Goal: Task Accomplishment & Management: Manage account settings

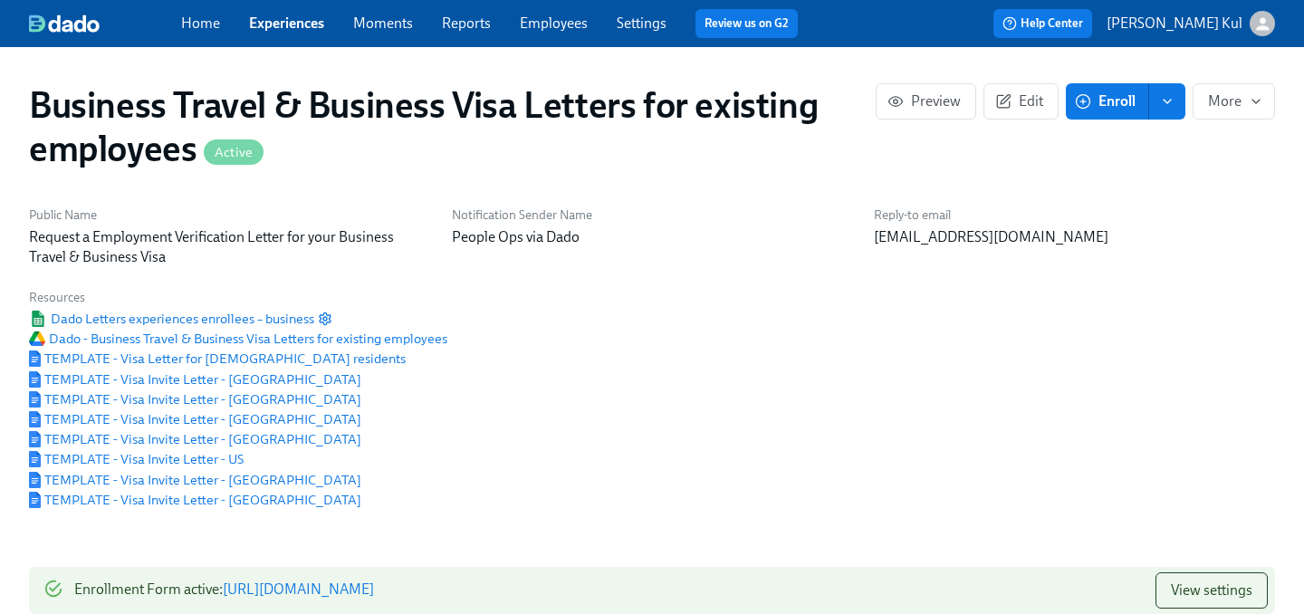
scroll to position [0, 457]
click at [239, 319] on span "Dado Letters experiences enrollees – business" at bounding box center [171, 319] width 285 height 18
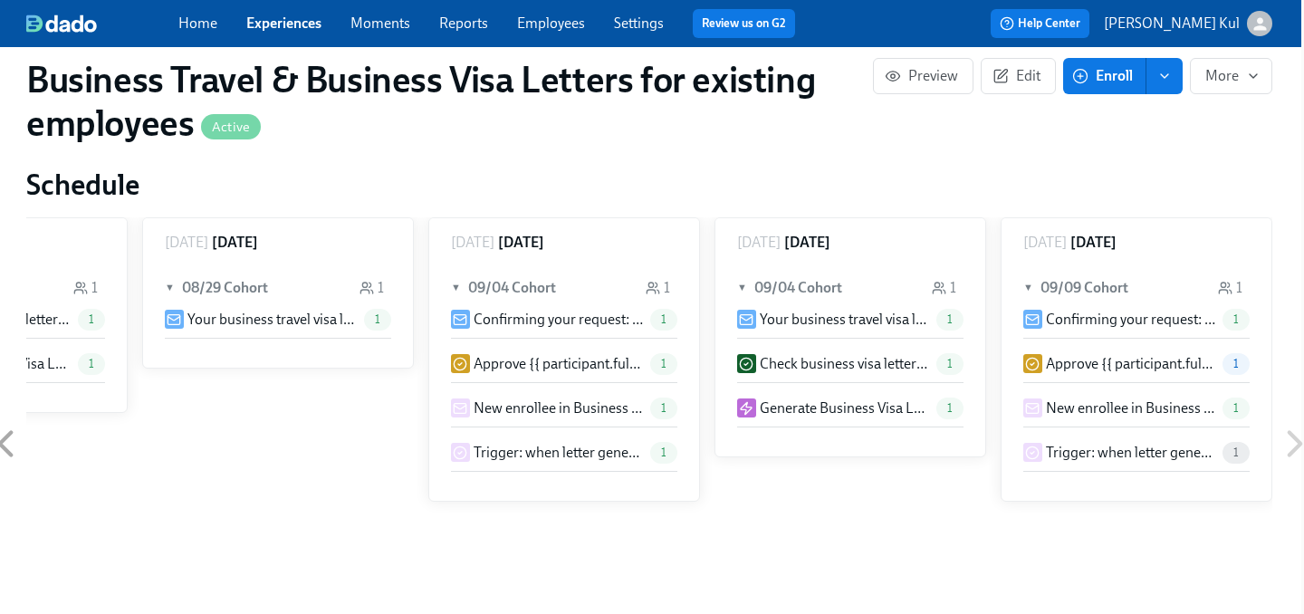
scroll to position [1065, 16]
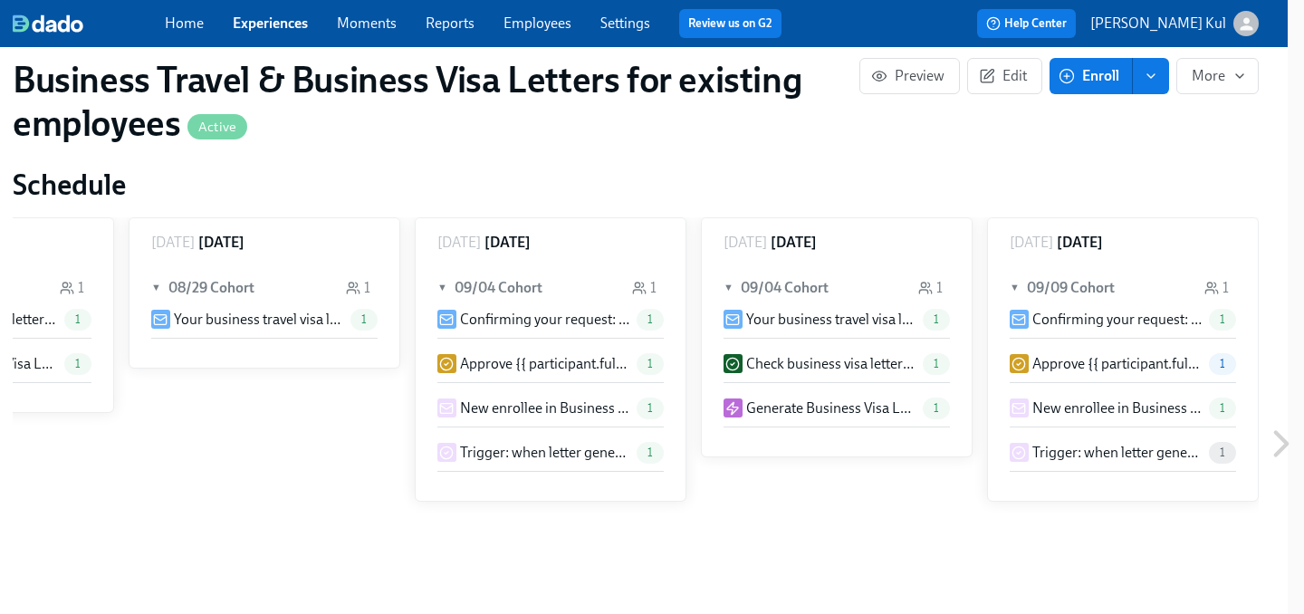
click at [1086, 368] on p "Approve {{ participant.fullName }}'s request for a business travel visa letter" at bounding box center [1117, 364] width 169 height 20
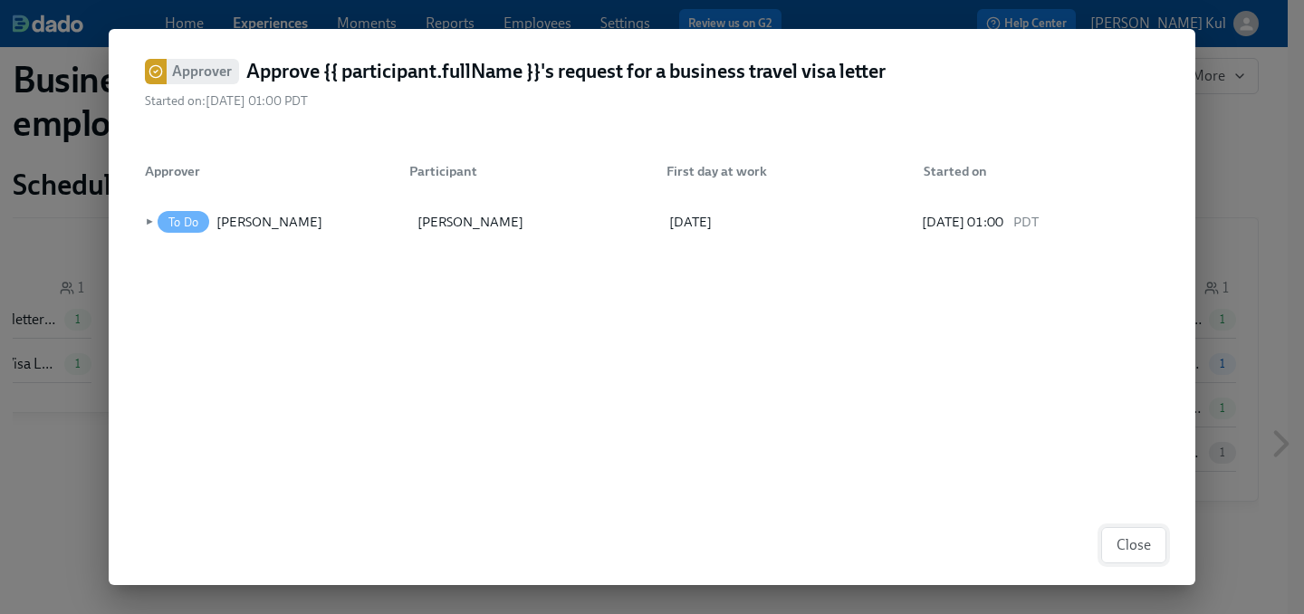
click at [1137, 540] on span "Close" at bounding box center [1134, 545] width 34 height 18
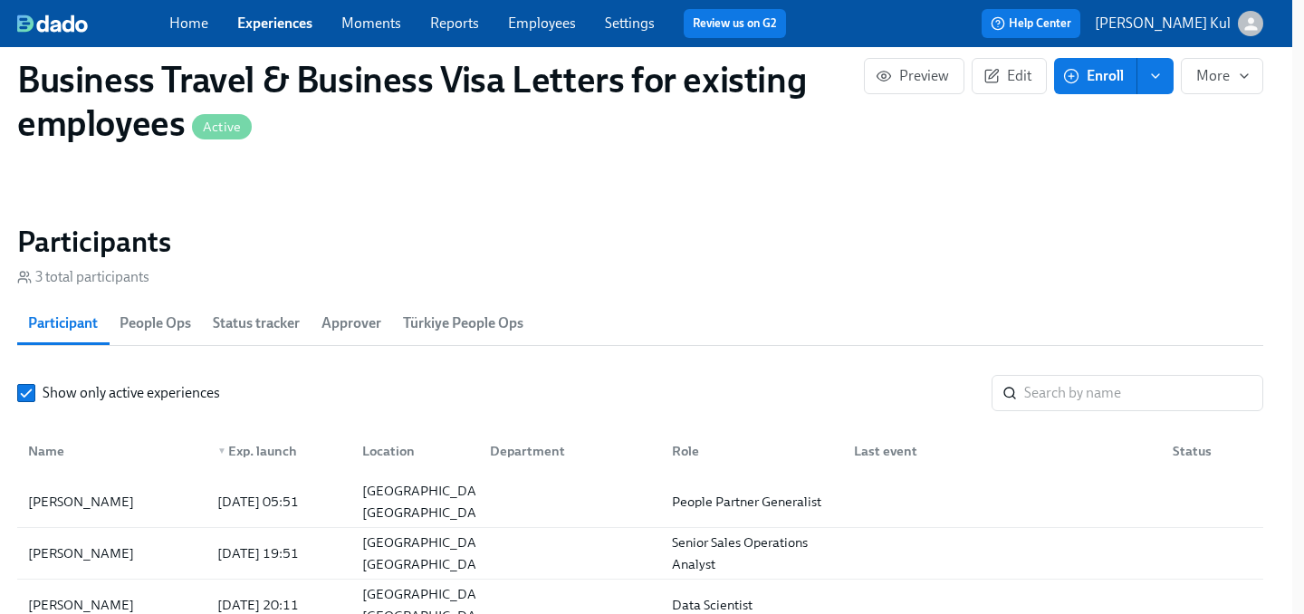
scroll to position [1571, 12]
click at [1212, 79] on span "More" at bounding box center [1223, 76] width 52 height 18
click at [1097, 226] on div at bounding box center [652, 307] width 1304 height 614
click at [178, 327] on span "People Ops" at bounding box center [156, 322] width 72 height 25
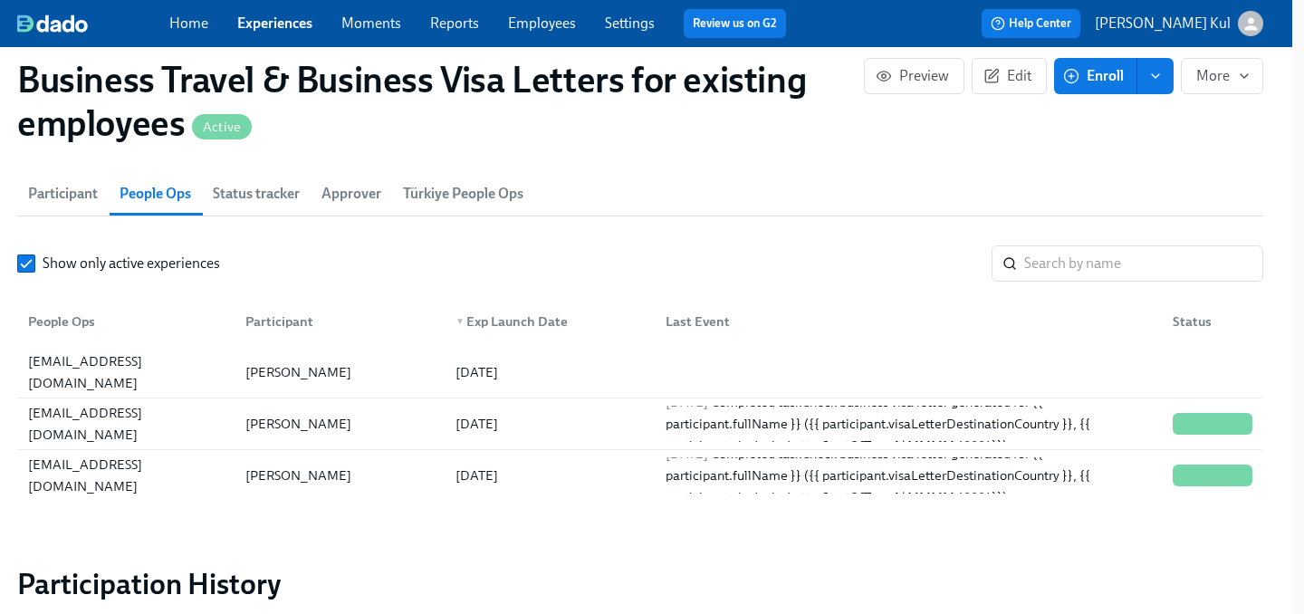
scroll to position [1701, 12]
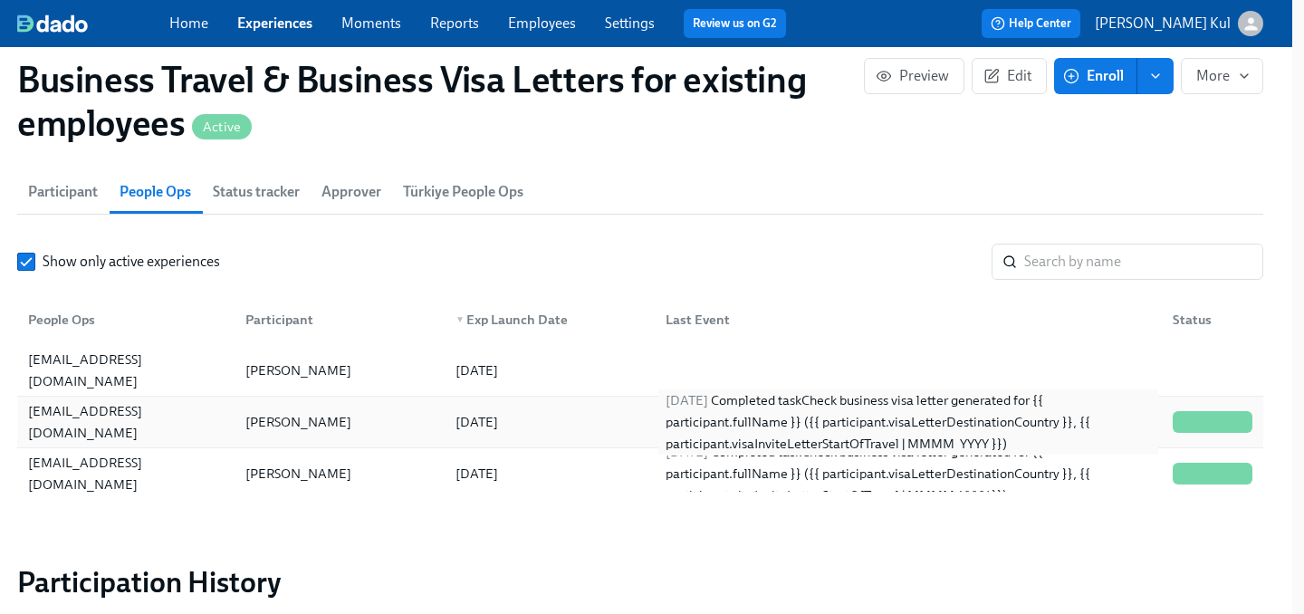
click at [947, 427] on div "[DATE] Completed task Check business visa letter generated for {{ participant.f…" at bounding box center [909, 422] width 500 height 65
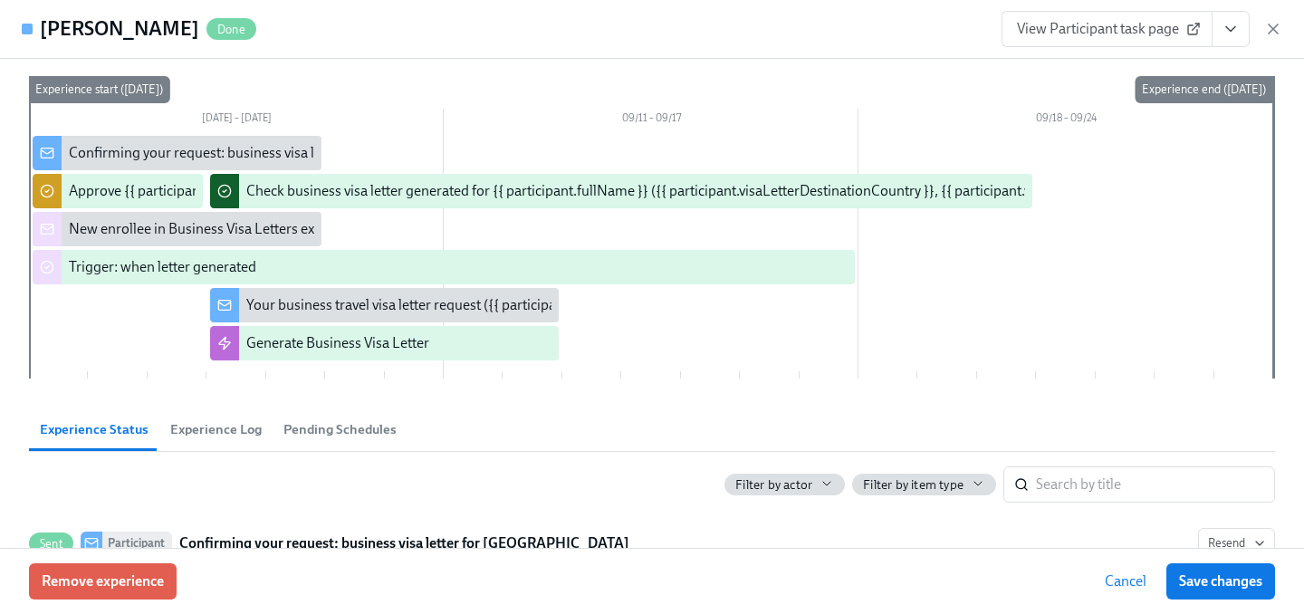
scroll to position [86, 0]
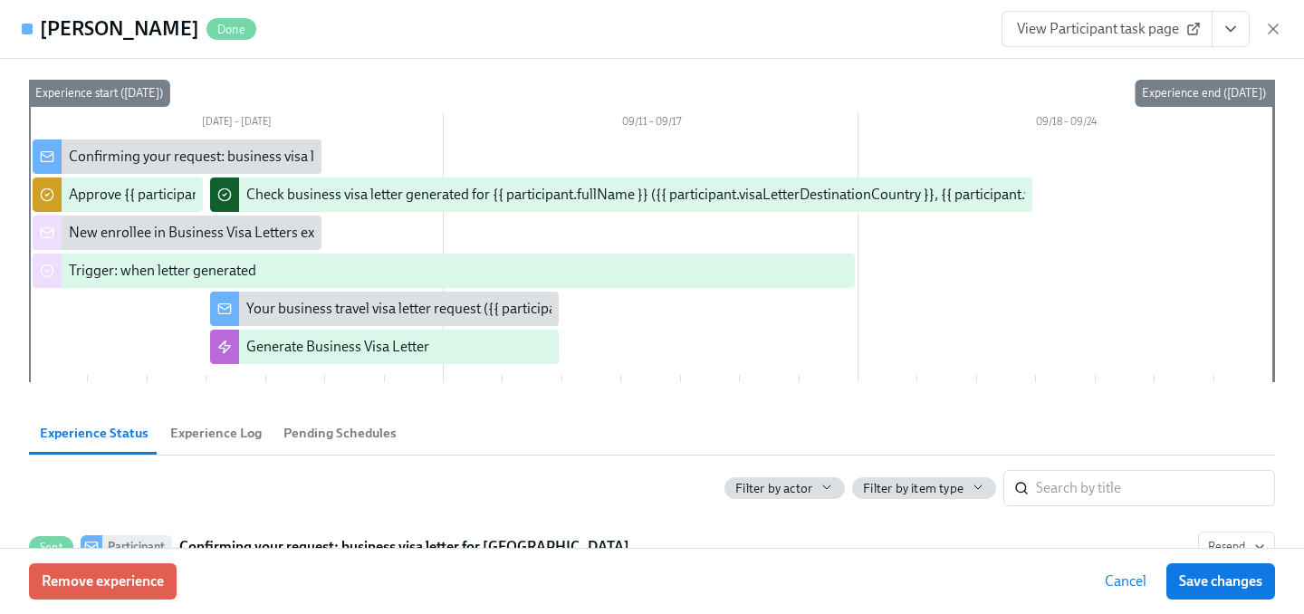
click at [308, 437] on span "Pending Schedules" at bounding box center [340, 433] width 113 height 21
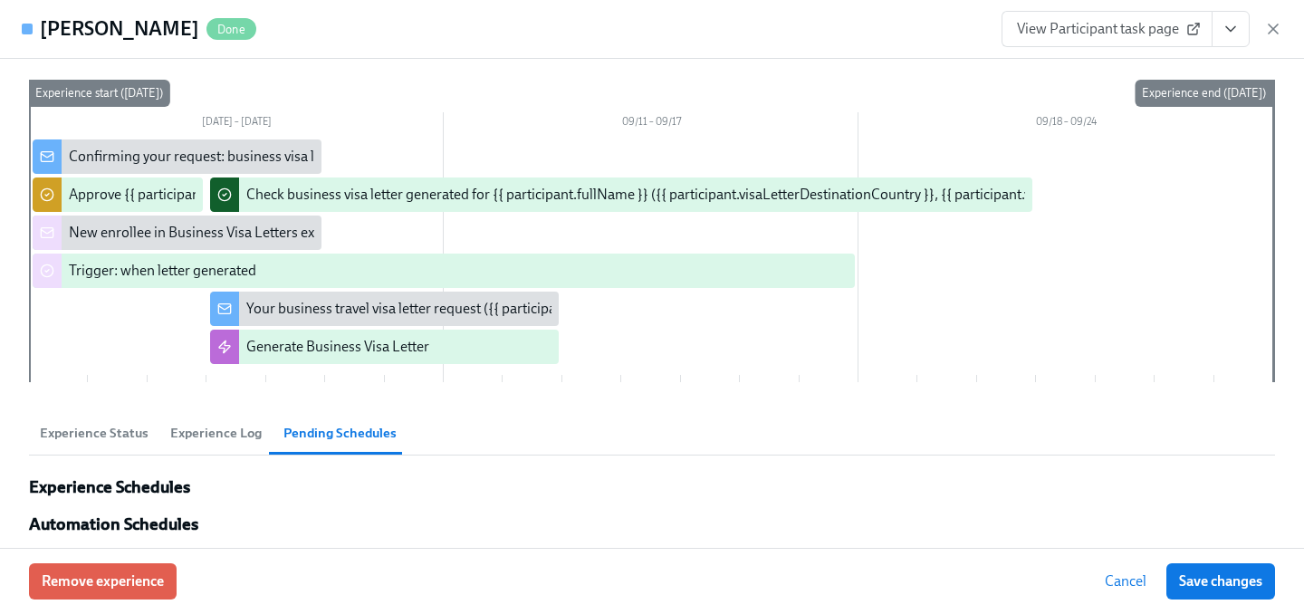
click at [248, 424] on span "Experience Log" at bounding box center [215, 433] width 91 height 21
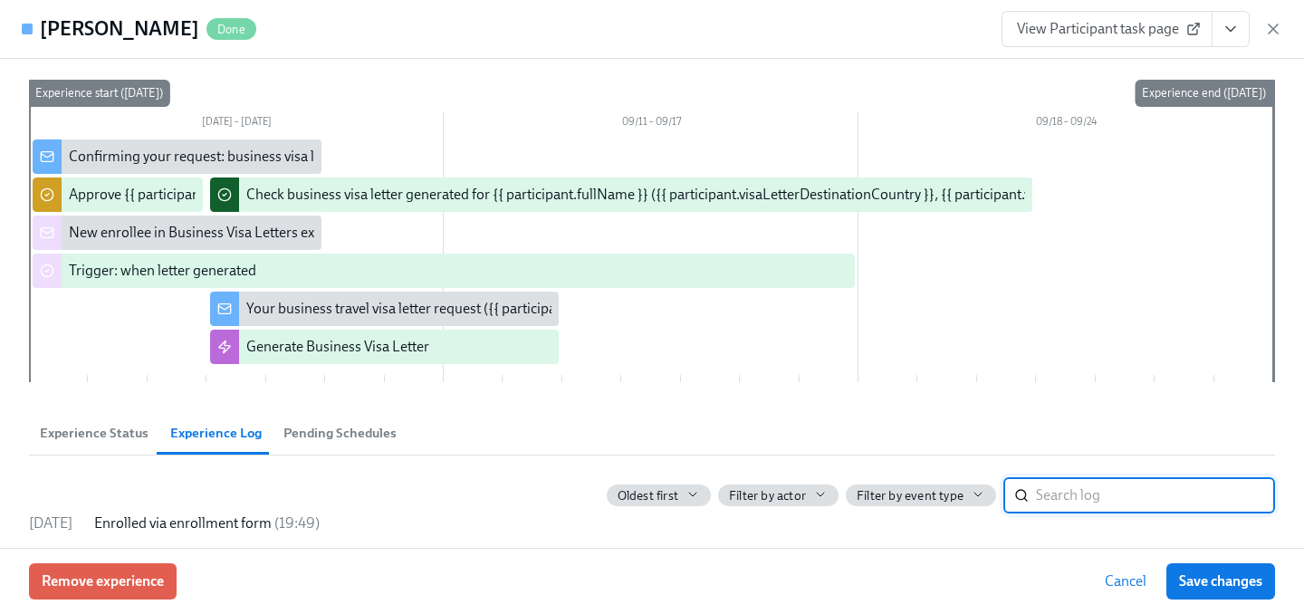
click at [1134, 591] on button "Cancel" at bounding box center [1125, 581] width 67 height 36
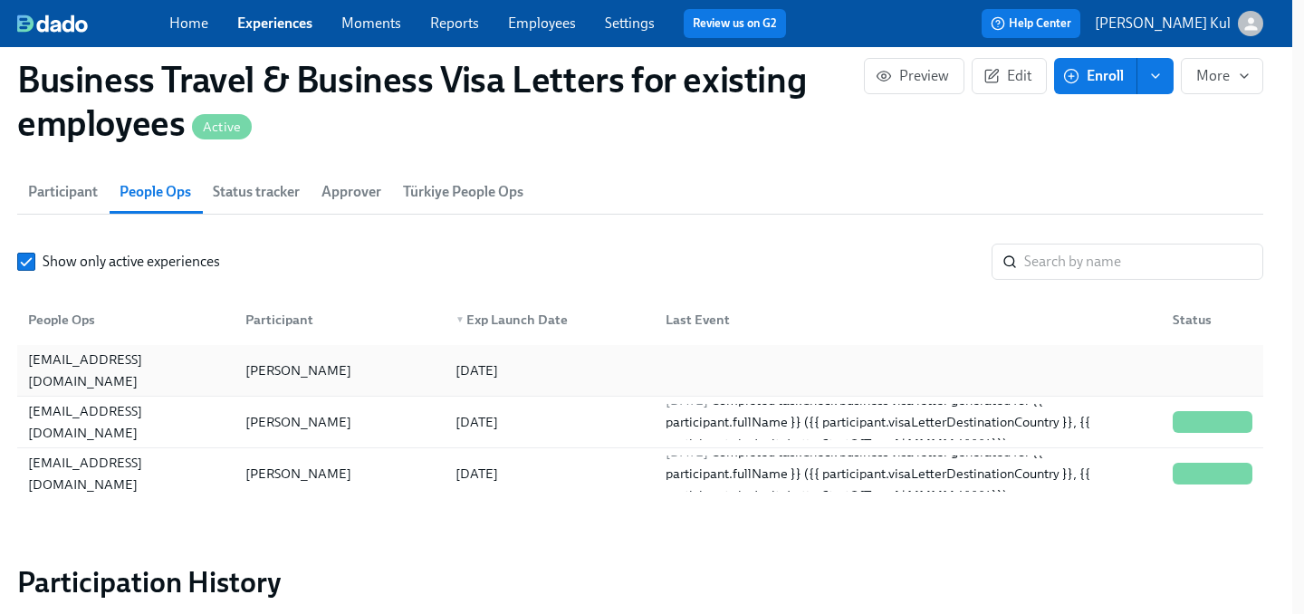
click at [783, 373] on div at bounding box center [904, 370] width 507 height 36
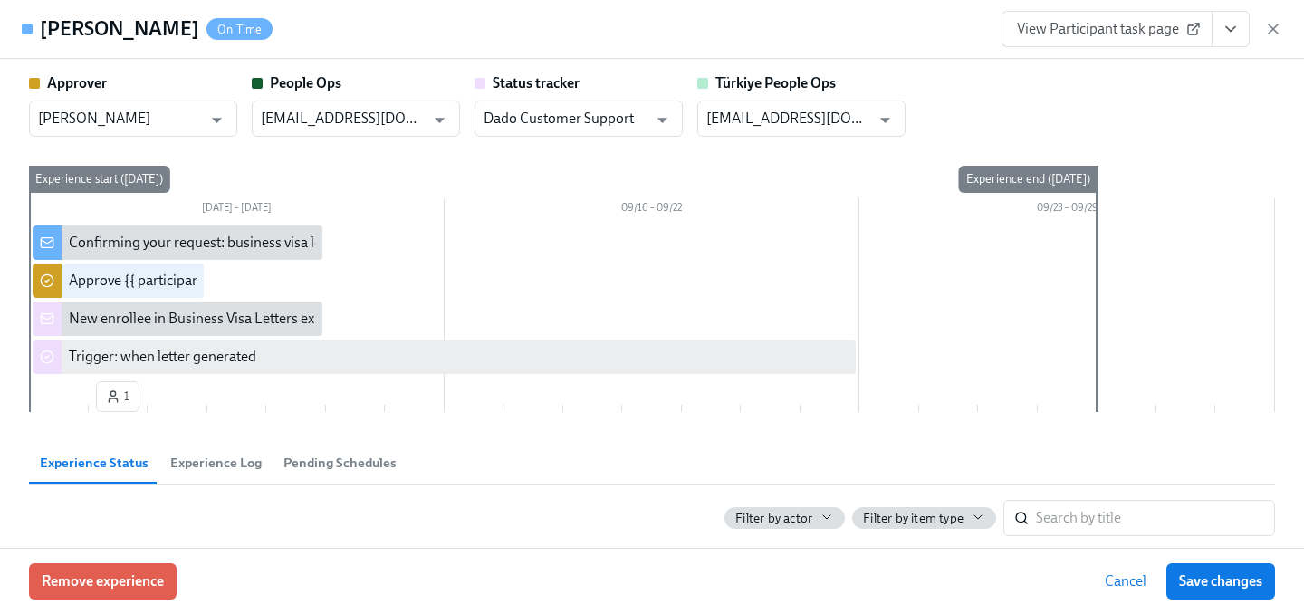
click at [208, 463] on span "Experience Log" at bounding box center [215, 463] width 91 height 21
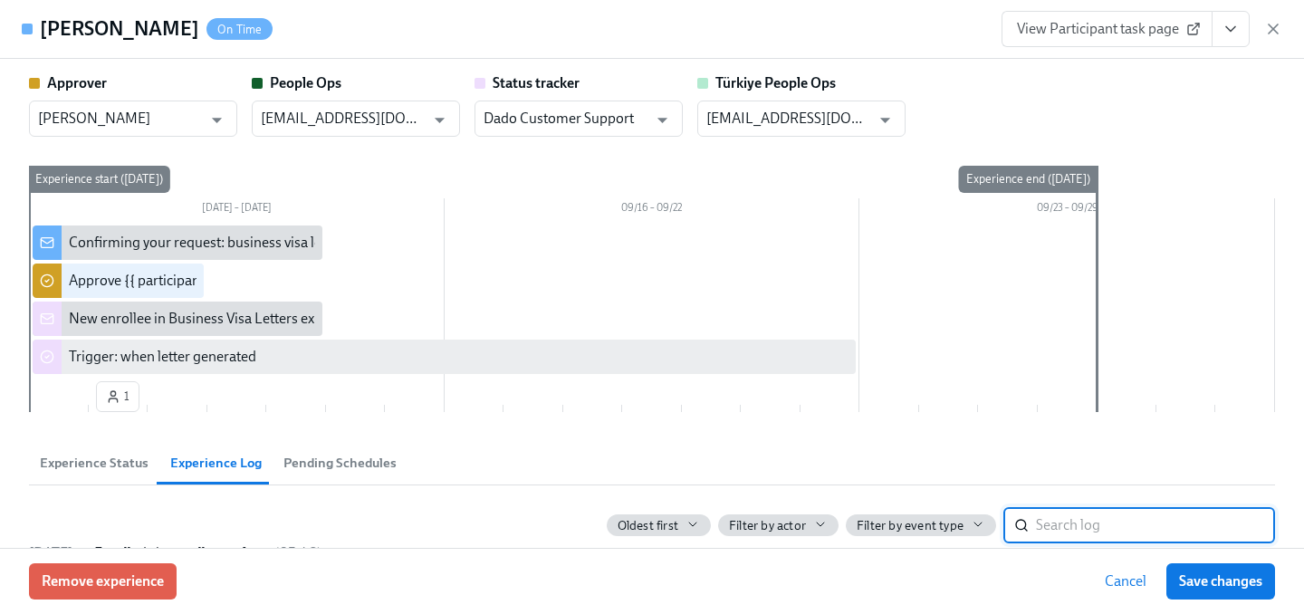
click at [341, 457] on span "Pending Schedules" at bounding box center [340, 463] width 113 height 21
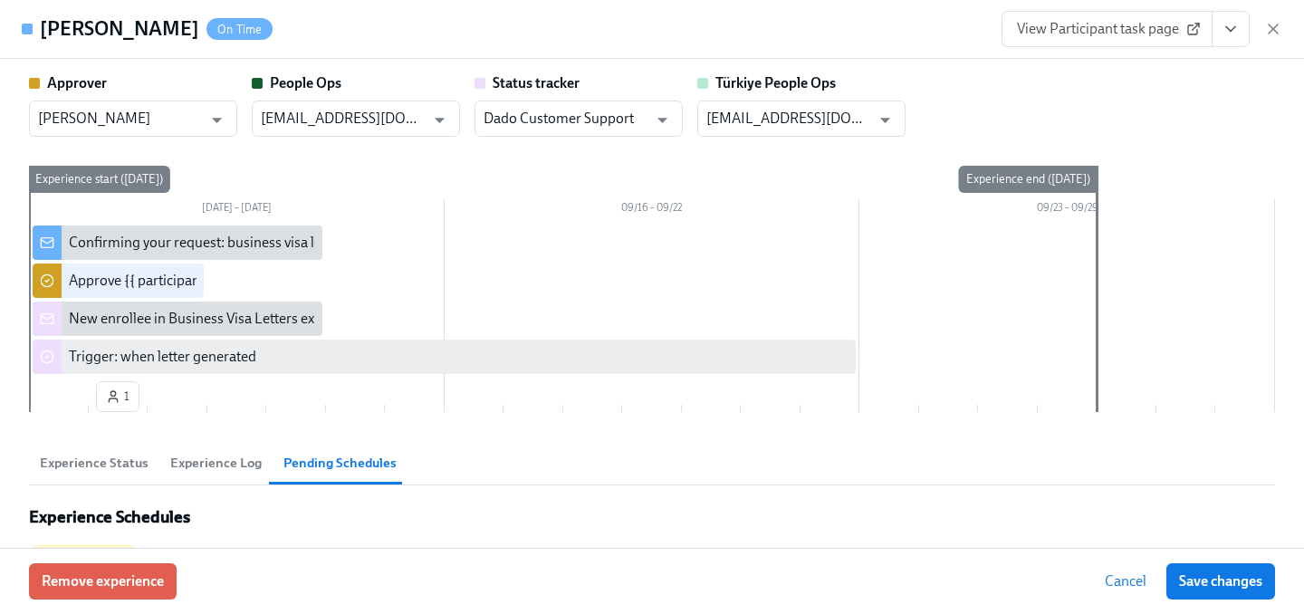
click at [976, 178] on div "Experience end ([DATE])" at bounding box center [1028, 179] width 139 height 27
click at [236, 246] on div "Confirming your request: business visa letter for {{ participant.visaLetterDest…" at bounding box center [357, 243] width 577 height 20
click at [202, 236] on div "Confirming your request: business visa letter for {{ participant.visaLetterDest…" at bounding box center [357, 243] width 577 height 20
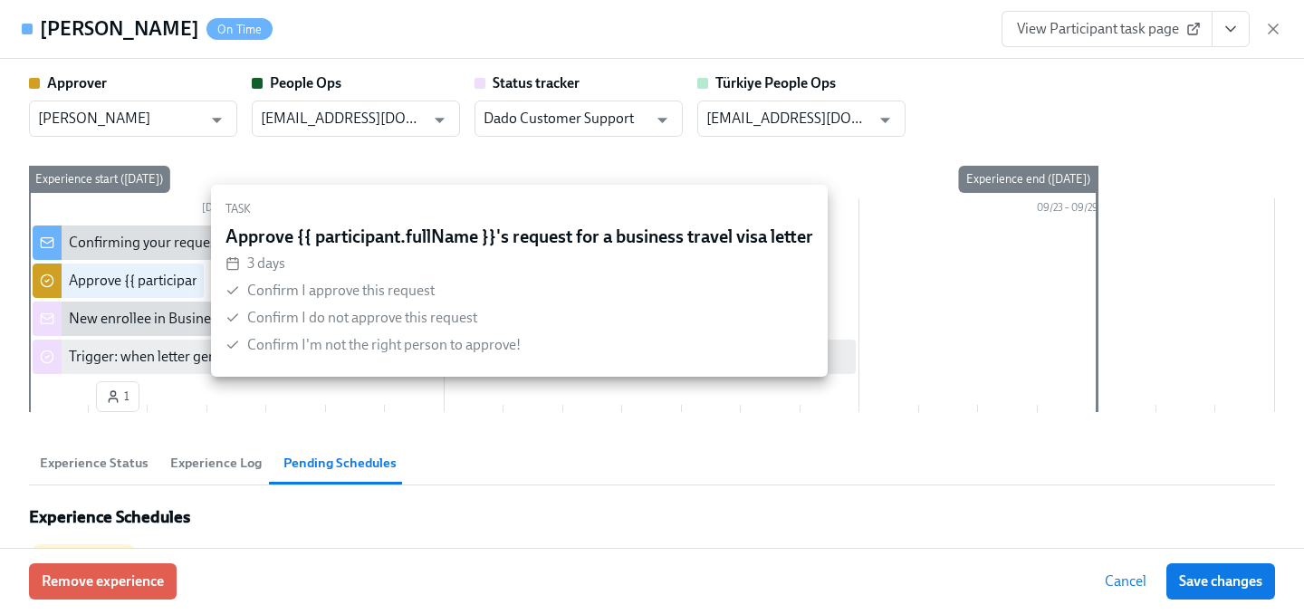
click at [135, 284] on div "Approve {{ participant.fullName }}'s request for a business travel visa letter" at bounding box center [297, 281] width 457 height 20
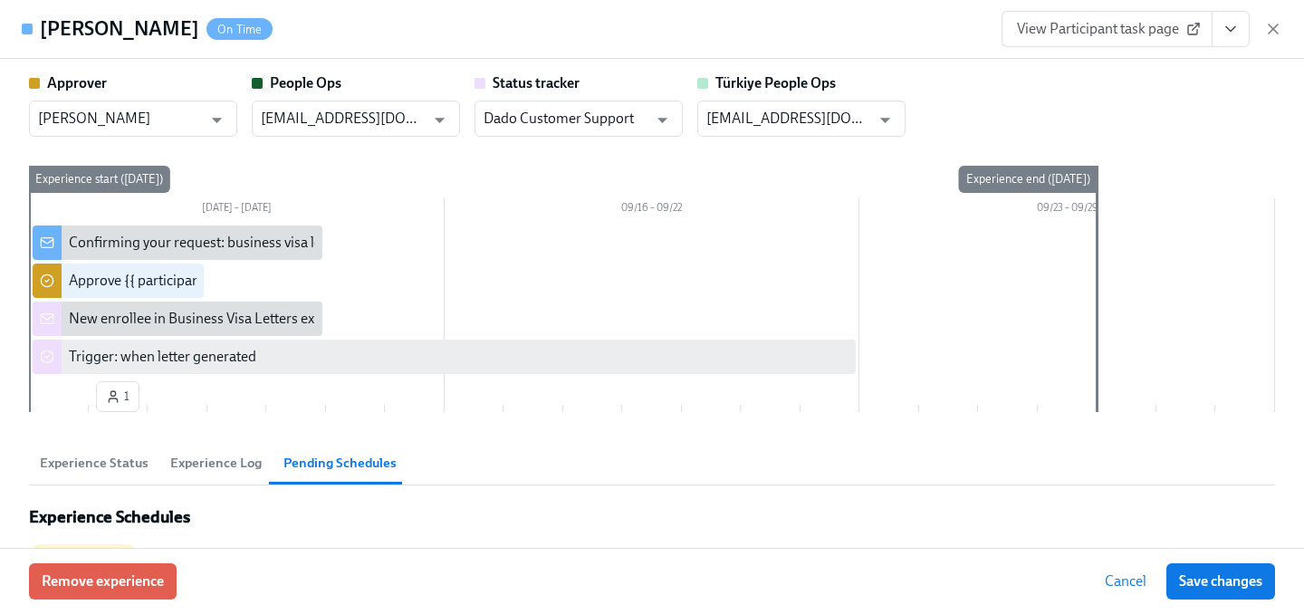
click at [149, 313] on div "New enrollee in Business Visa Letters experience" at bounding box center [218, 319] width 299 height 20
click at [118, 399] on icon "button" at bounding box center [114, 401] width 8 height 4
click at [208, 470] on span "Experience Log" at bounding box center [215, 463] width 91 height 21
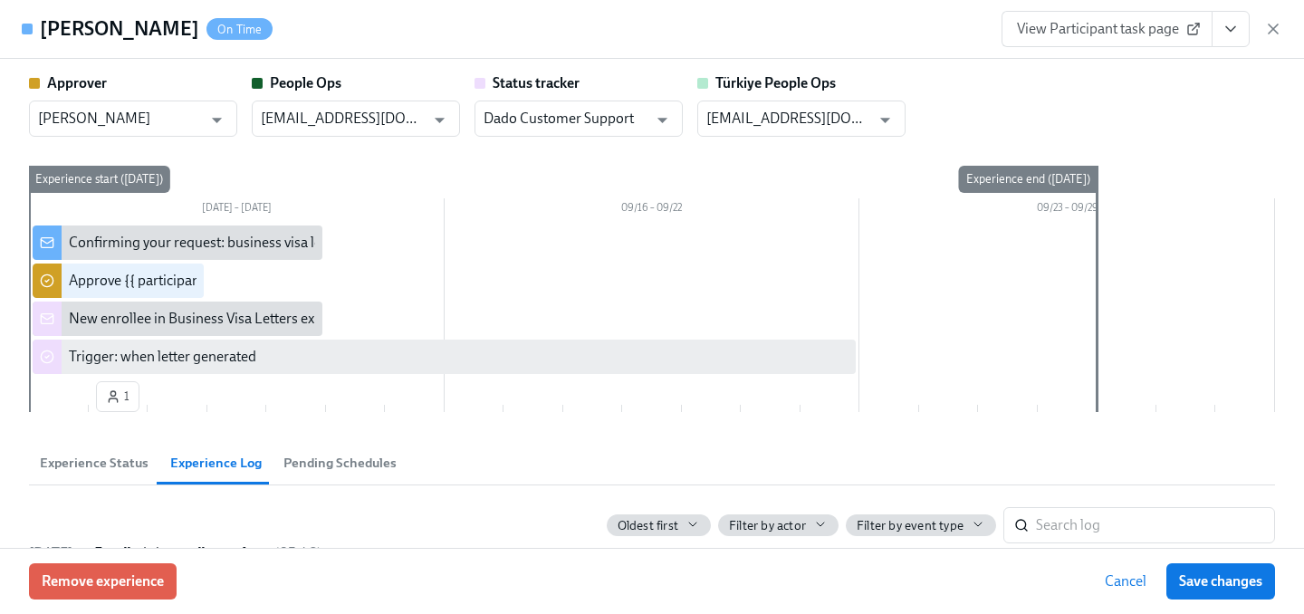
click at [1114, 34] on span "View Participant task page" at bounding box center [1107, 29] width 180 height 18
click at [1274, 34] on icon "button" at bounding box center [1274, 29] width 18 height 18
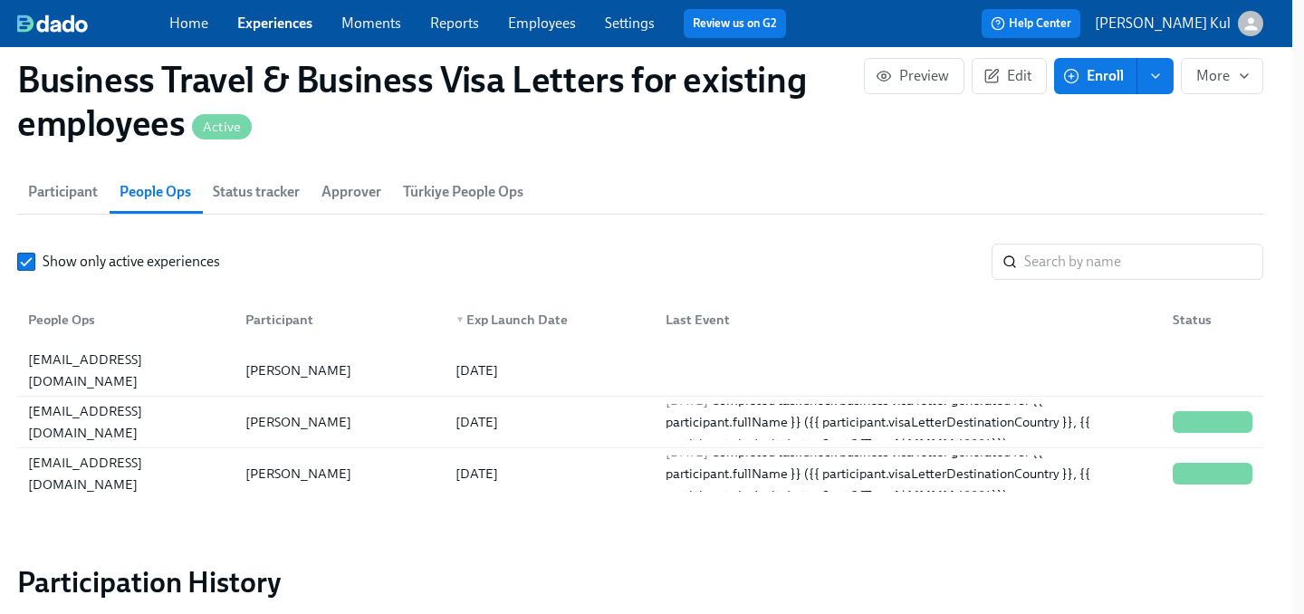
click at [300, 25] on link "Experiences" at bounding box center [274, 22] width 75 height 17
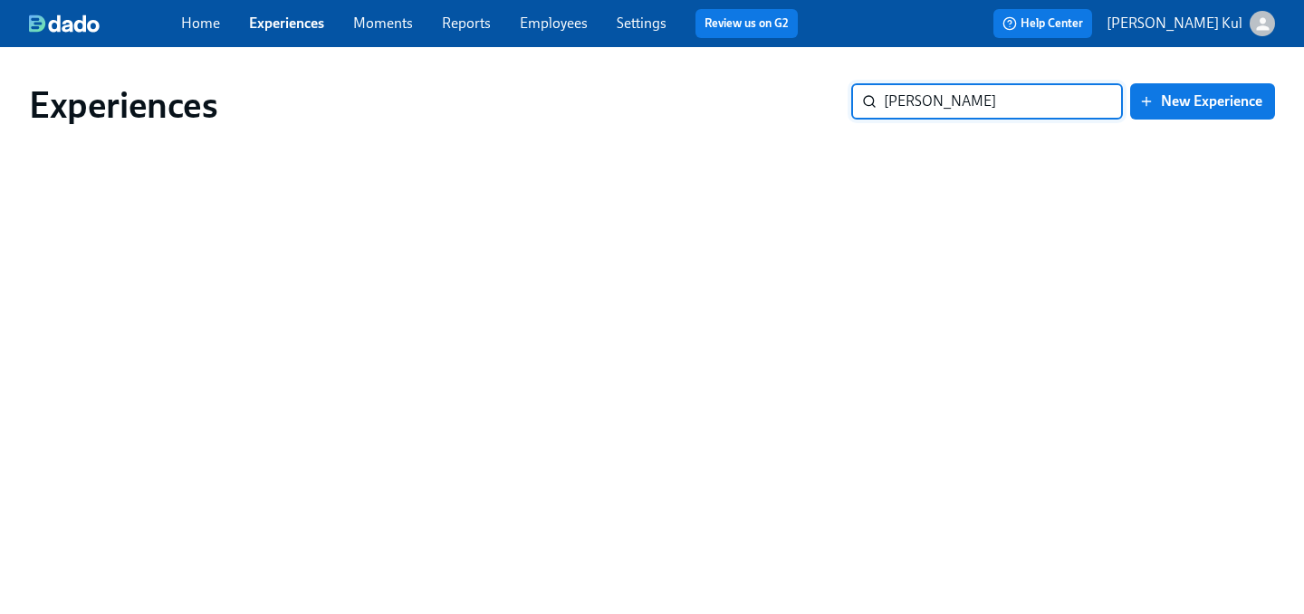
type input "[PERSON_NAME]"
click at [203, 27] on link "Home" at bounding box center [200, 22] width 39 height 17
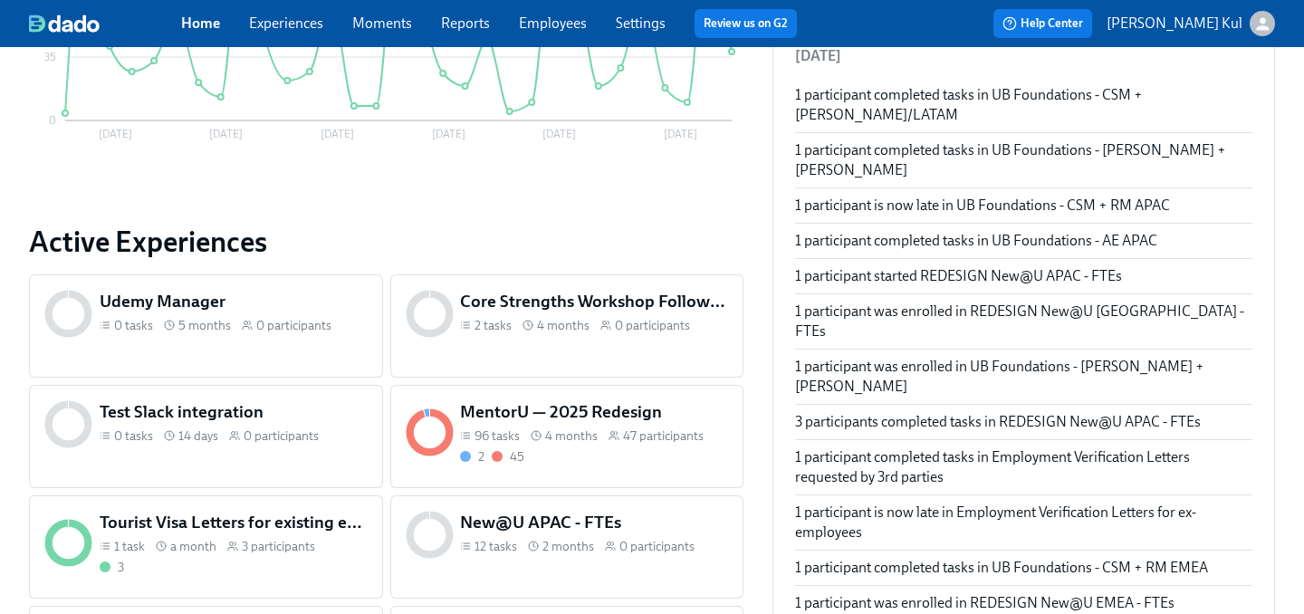
scroll to position [297, 0]
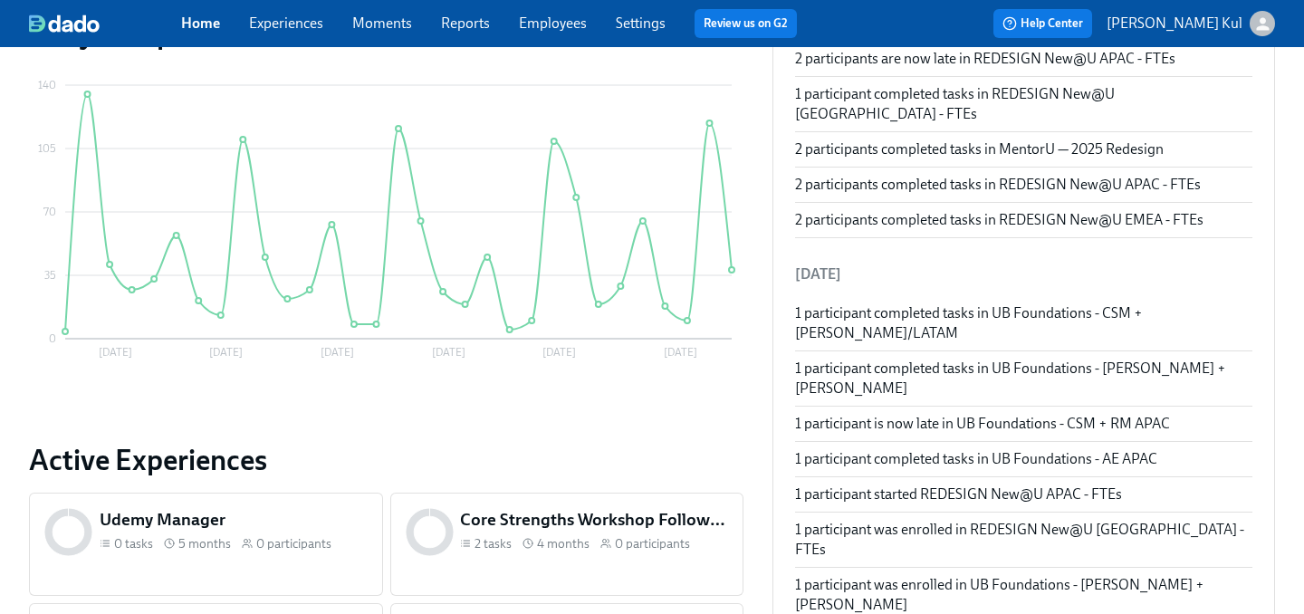
click at [289, 24] on link "Experiences" at bounding box center [286, 22] width 74 height 17
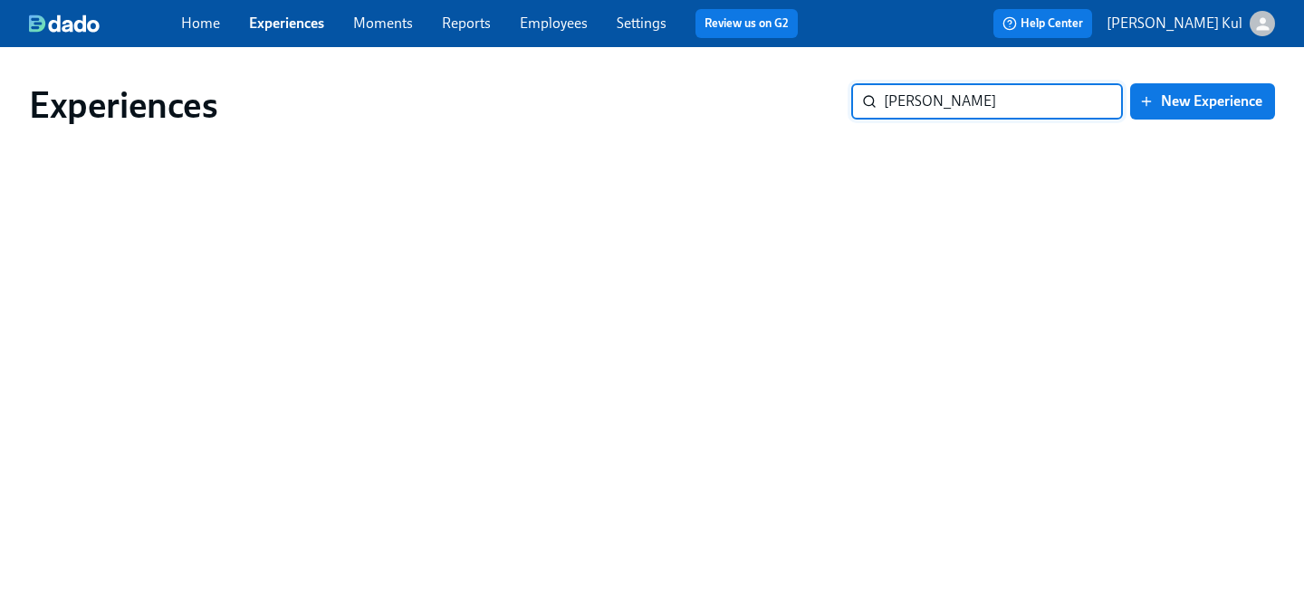
type input "[PERSON_NAME]"
click at [558, 28] on link "Employees" at bounding box center [554, 22] width 68 height 17
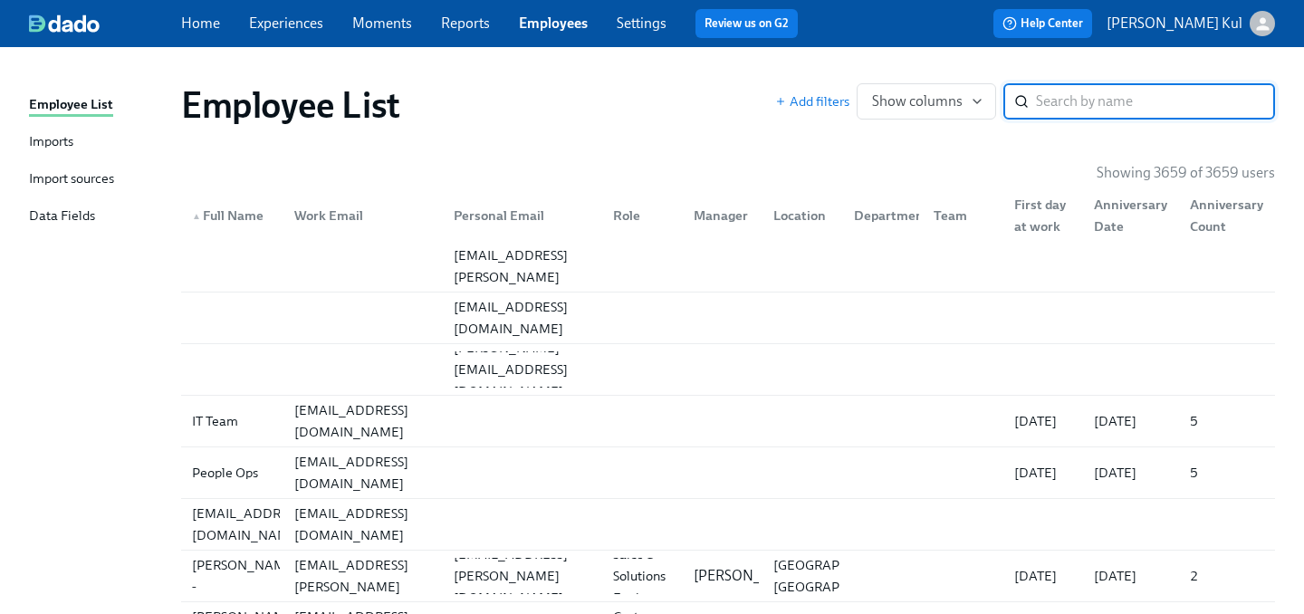
click at [1099, 107] on input "search" at bounding box center [1155, 101] width 239 height 36
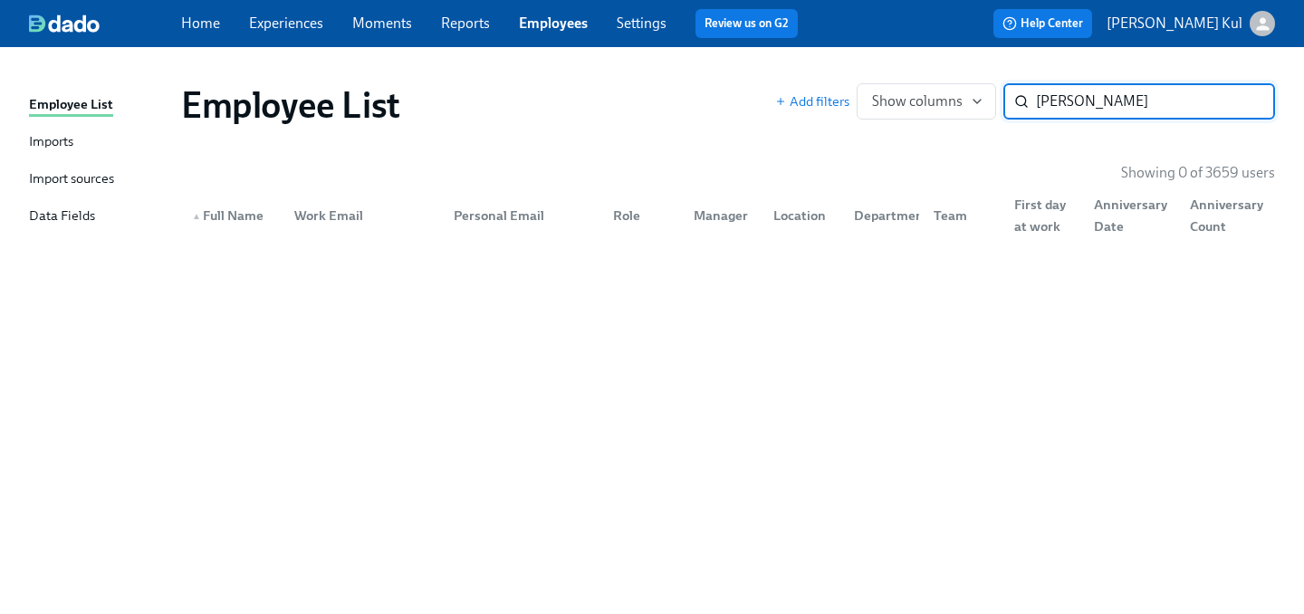
click at [1169, 115] on input "[PERSON_NAME]" at bounding box center [1155, 101] width 239 height 36
click at [1098, 106] on input "[PERSON_NAME]" at bounding box center [1155, 101] width 239 height 36
type input "[PERSON_NAME]"
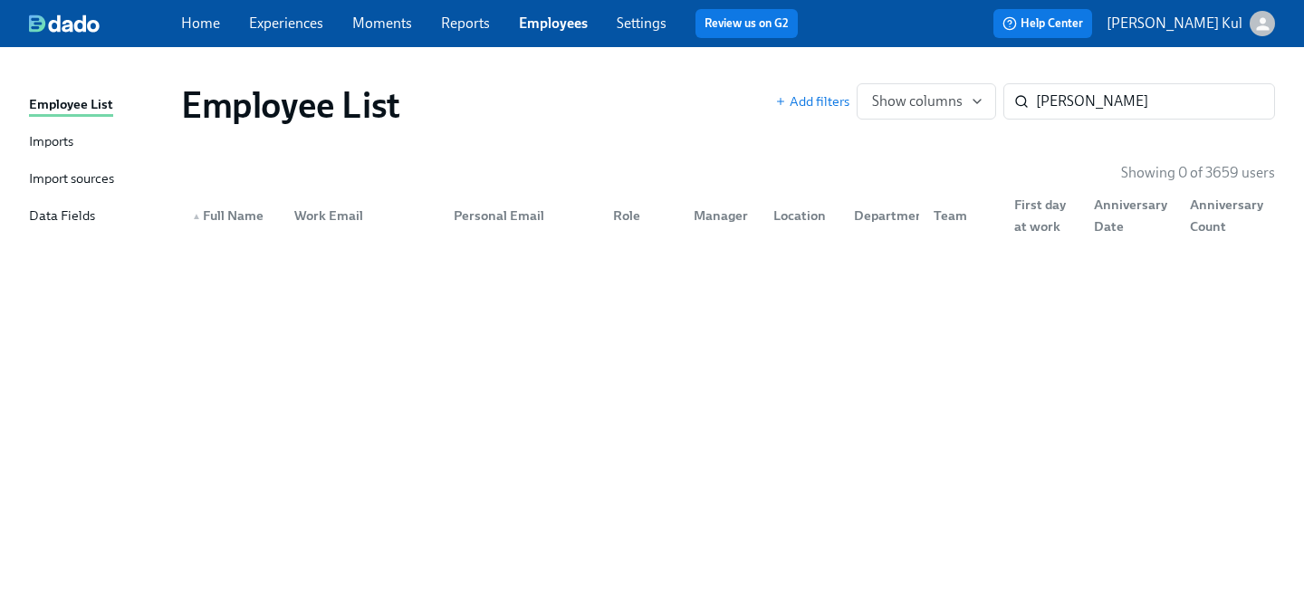
click at [286, 29] on link "Experiences" at bounding box center [286, 22] width 74 height 17
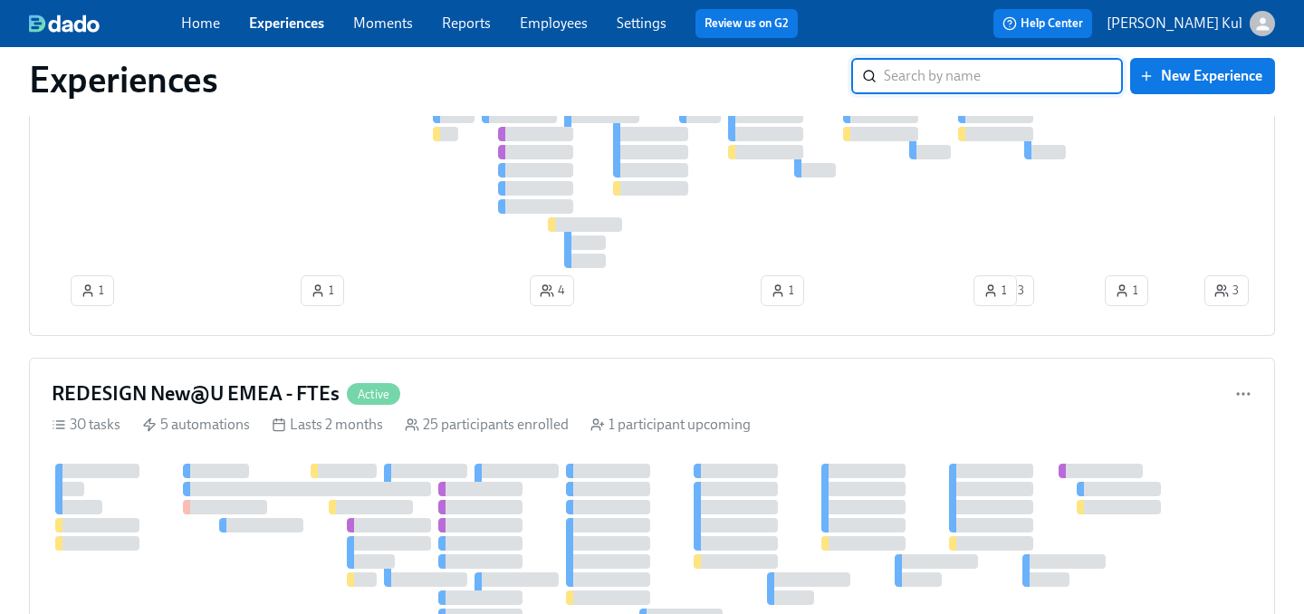
scroll to position [664, 0]
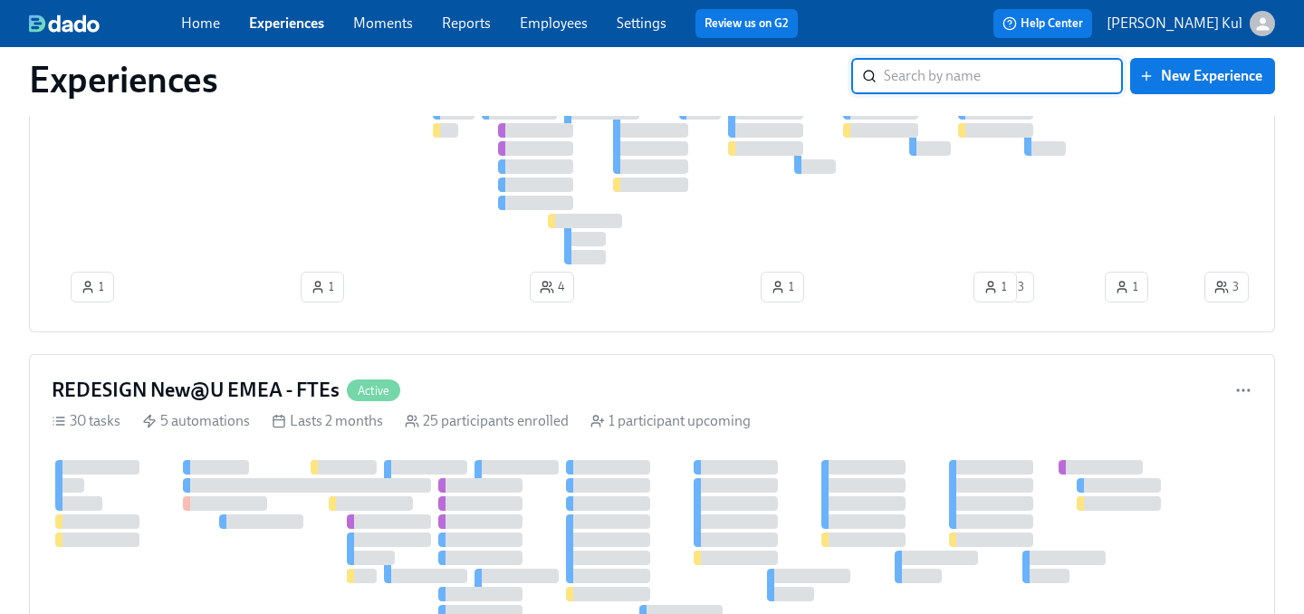
click at [965, 77] on input "search" at bounding box center [1003, 76] width 239 height 36
paste input "[PERSON_NAME]"
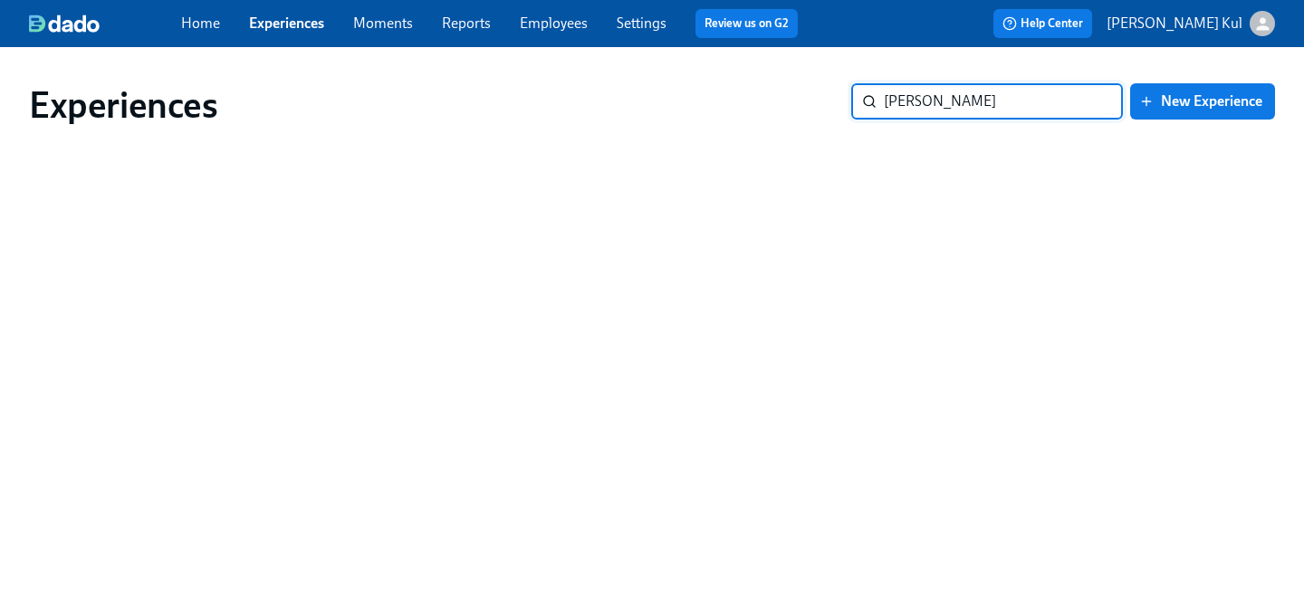
type input "[PERSON_NAME]"
click at [311, 22] on link "Experiences" at bounding box center [286, 22] width 75 height 17
click at [211, 34] on div "Home Experiences Moments Reports Employees Settings Review us on G2" at bounding box center [496, 23] width 631 height 29
click at [208, 30] on link "Home" at bounding box center [200, 22] width 39 height 17
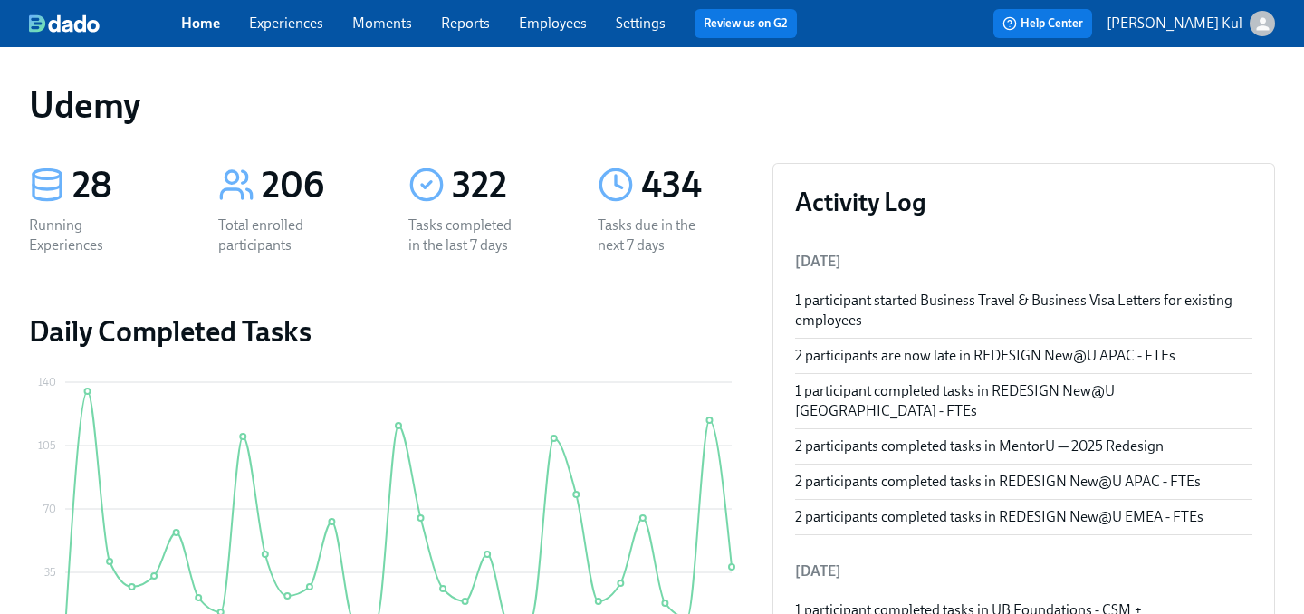
click at [382, 22] on link "Moments" at bounding box center [382, 22] width 60 height 17
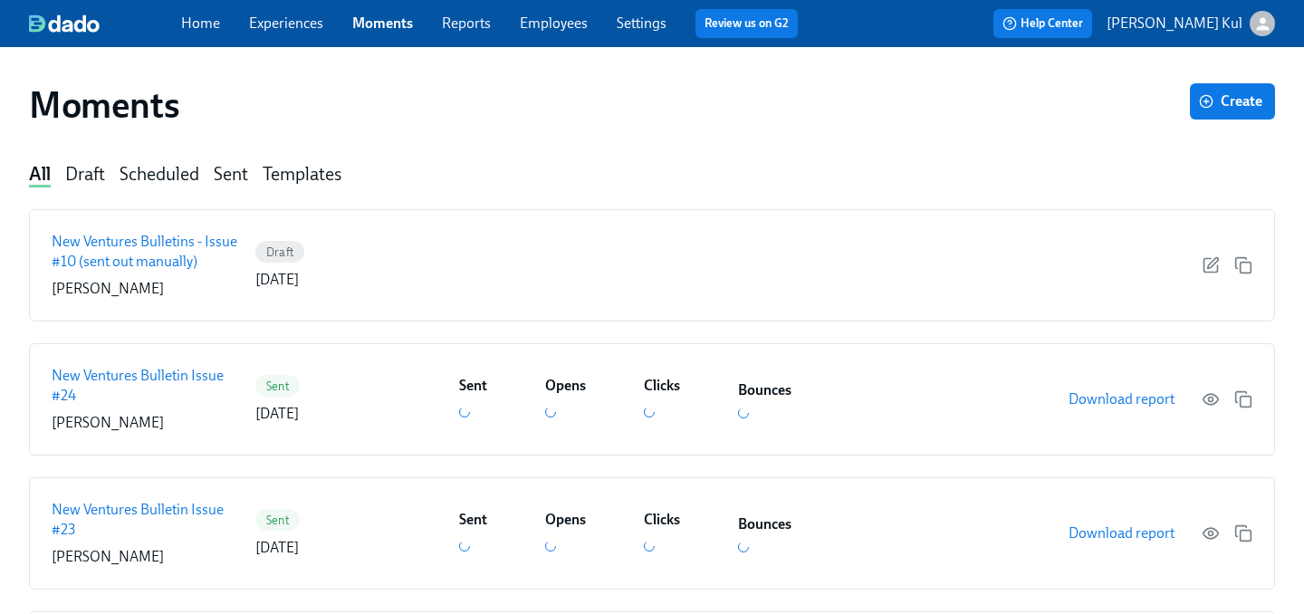
click at [181, 176] on div "Scheduled" at bounding box center [160, 175] width 80 height 24
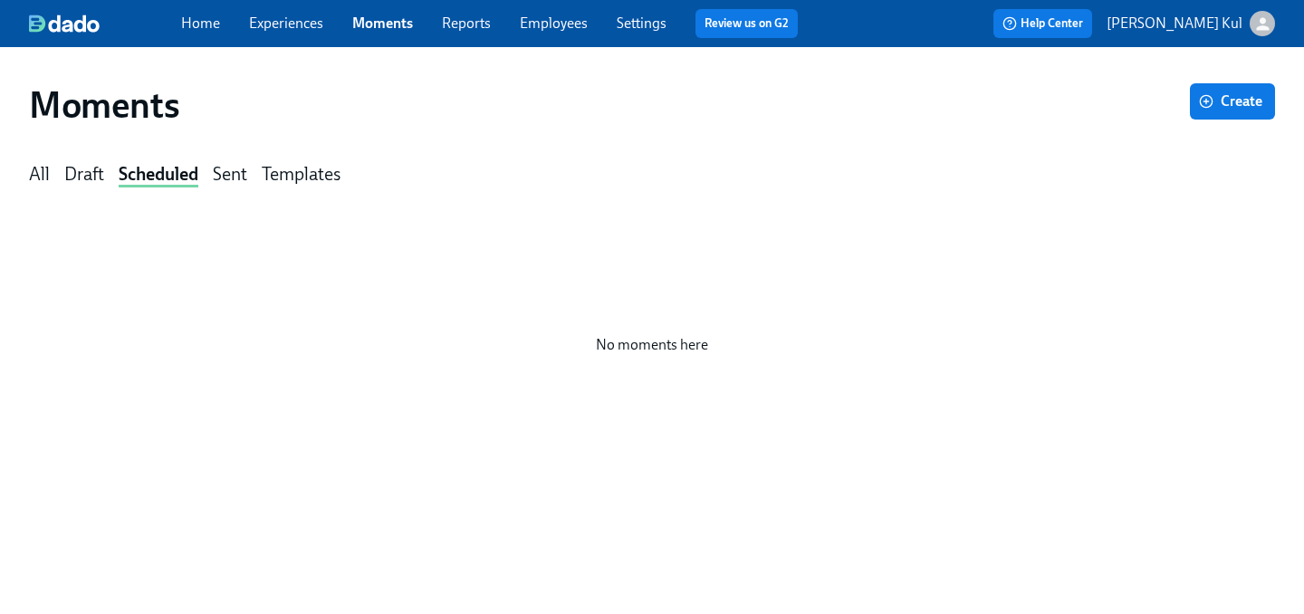
click at [561, 33] on span "Employees" at bounding box center [554, 24] width 68 height 20
click at [559, 30] on link "Employees" at bounding box center [554, 22] width 68 height 17
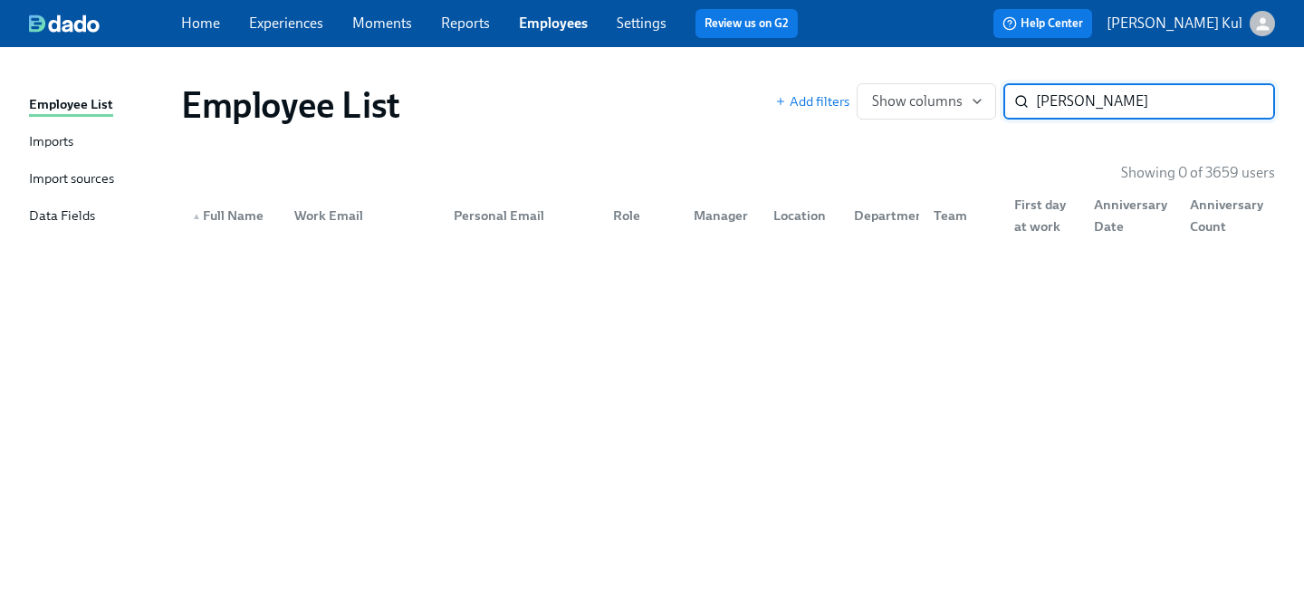
type input "[PERSON_NAME]"
click at [638, 24] on link "Settings" at bounding box center [642, 22] width 50 height 17
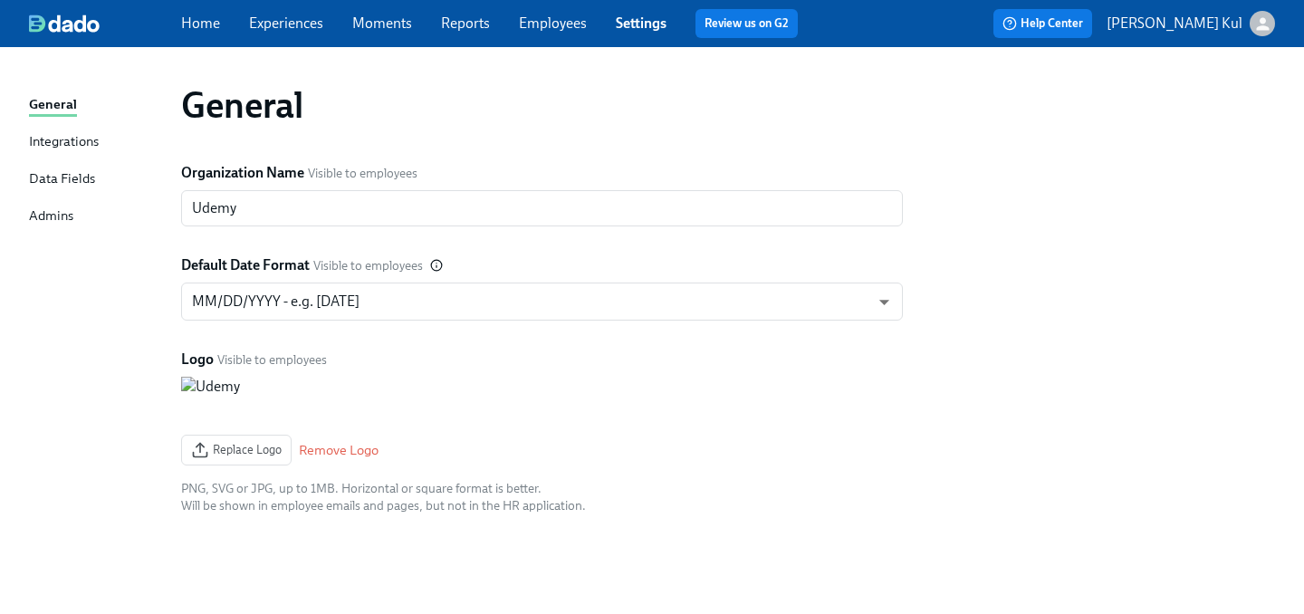
click at [561, 26] on link "Employees" at bounding box center [553, 22] width 68 height 17
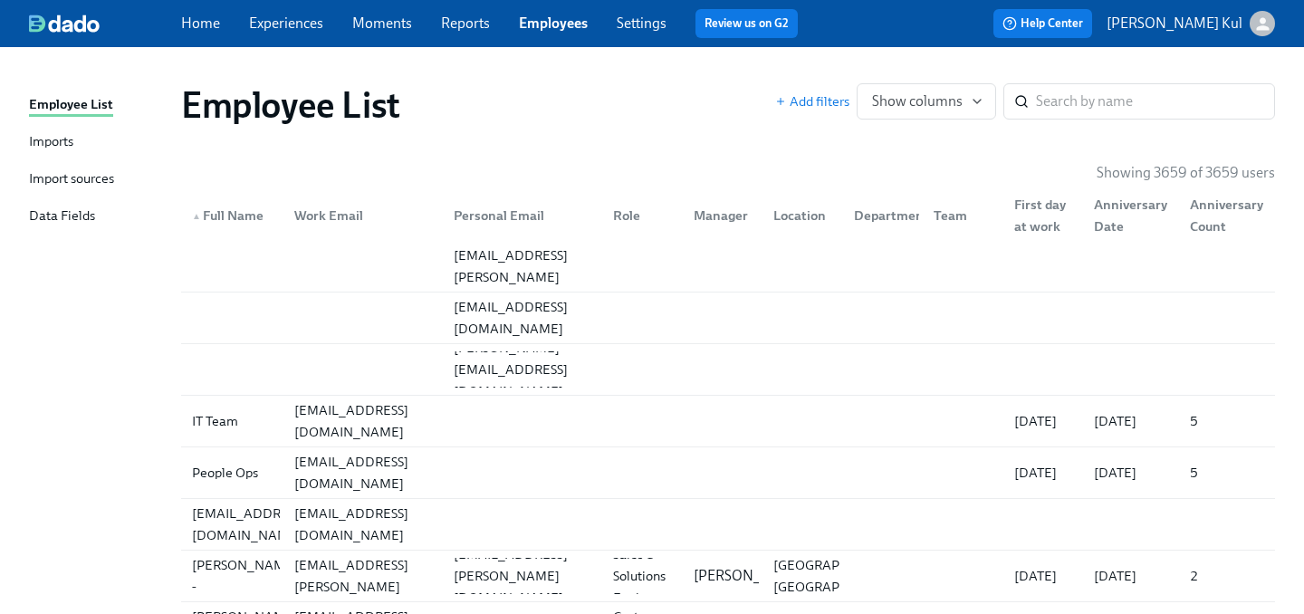
click at [461, 27] on link "Reports" at bounding box center [465, 22] width 49 height 17
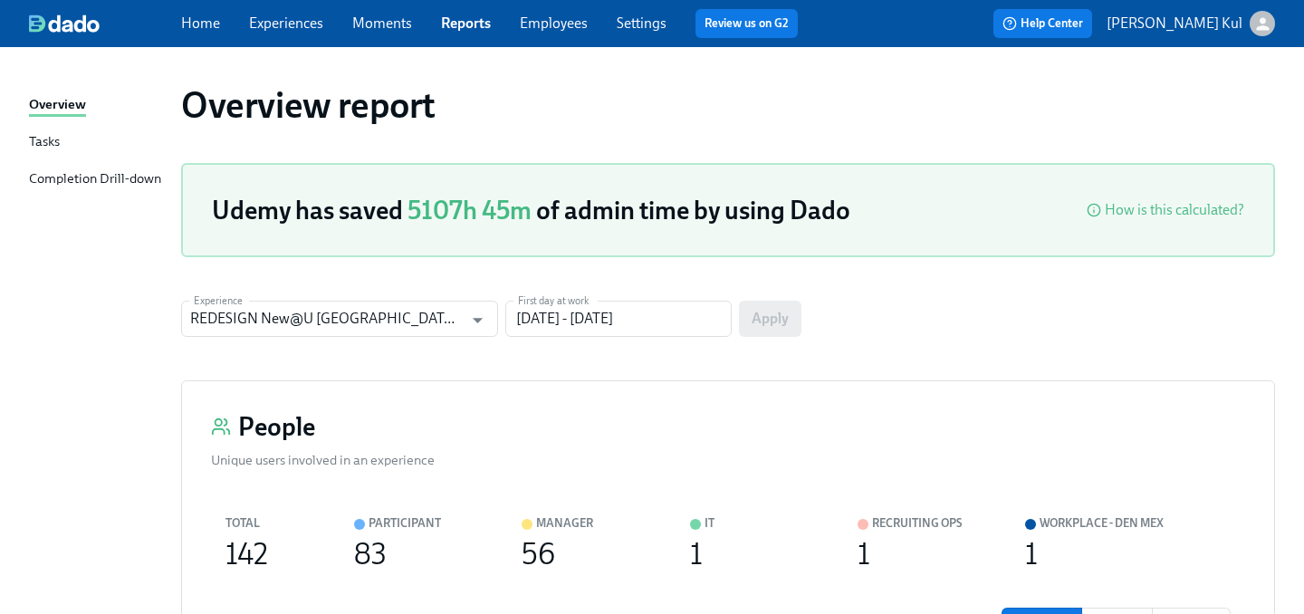
click at [206, 33] on span "Home" at bounding box center [200, 24] width 39 height 20
click at [201, 28] on link "Home" at bounding box center [200, 22] width 39 height 17
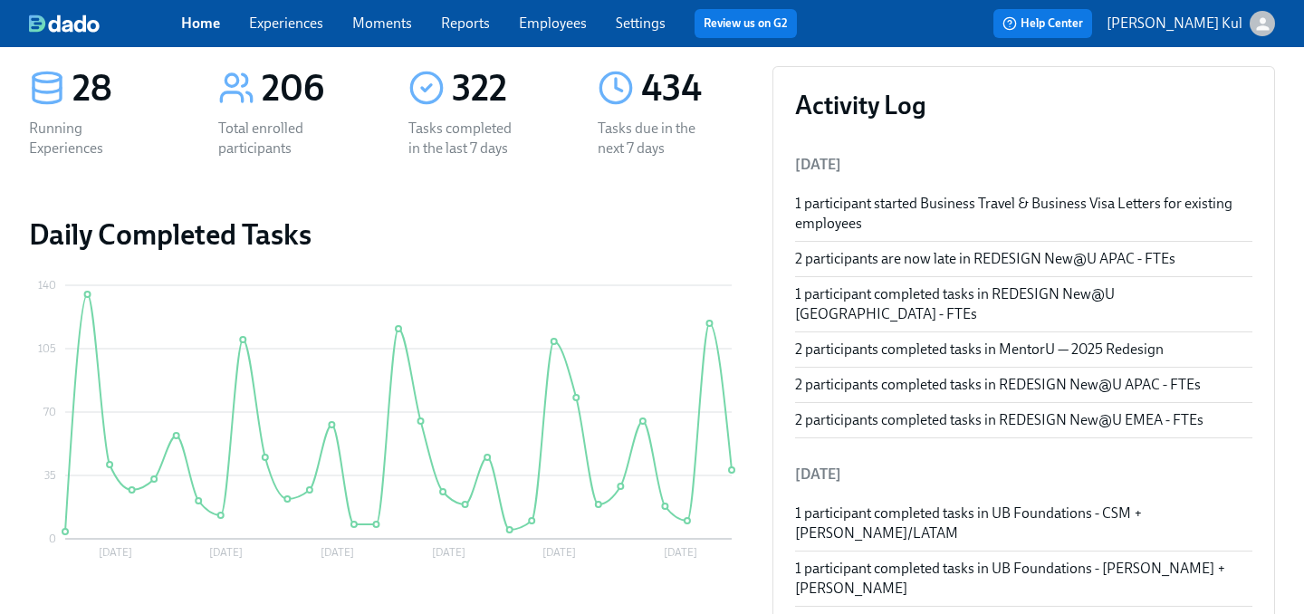
scroll to position [96, 0]
click at [973, 201] on div "1 participant started Business Travel & Business Visa Letters for existing empl…" at bounding box center [1023, 215] width 457 height 40
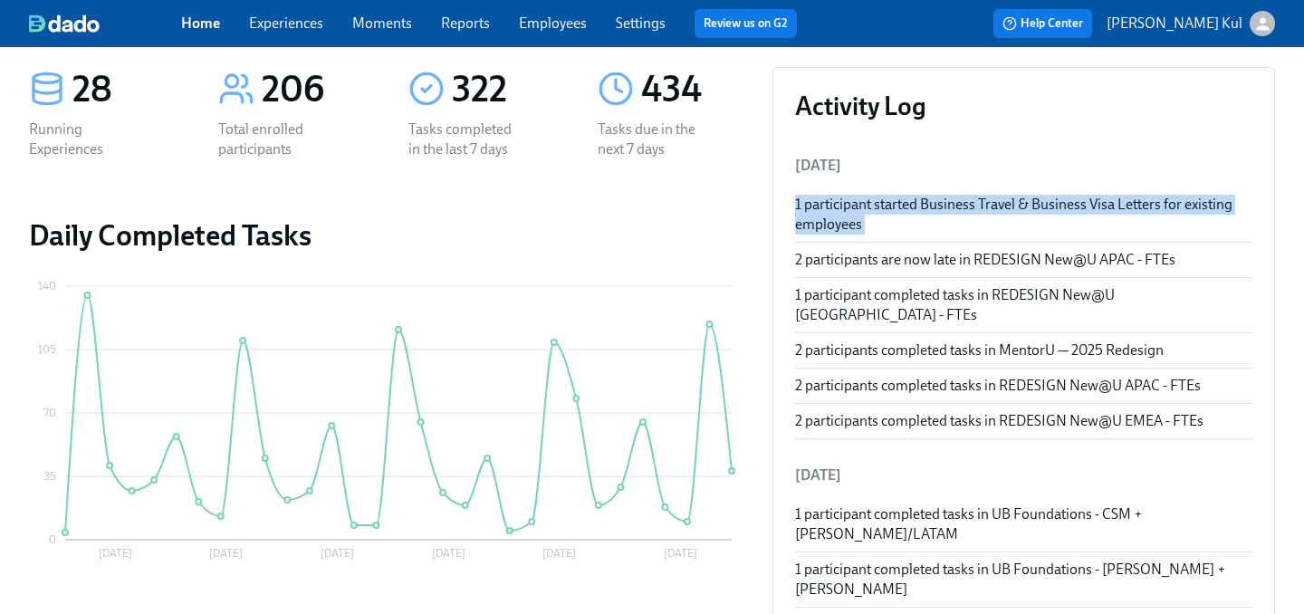
click at [973, 201] on div "1 participant started Business Travel & Business Visa Letters for existing empl…" at bounding box center [1023, 215] width 457 height 40
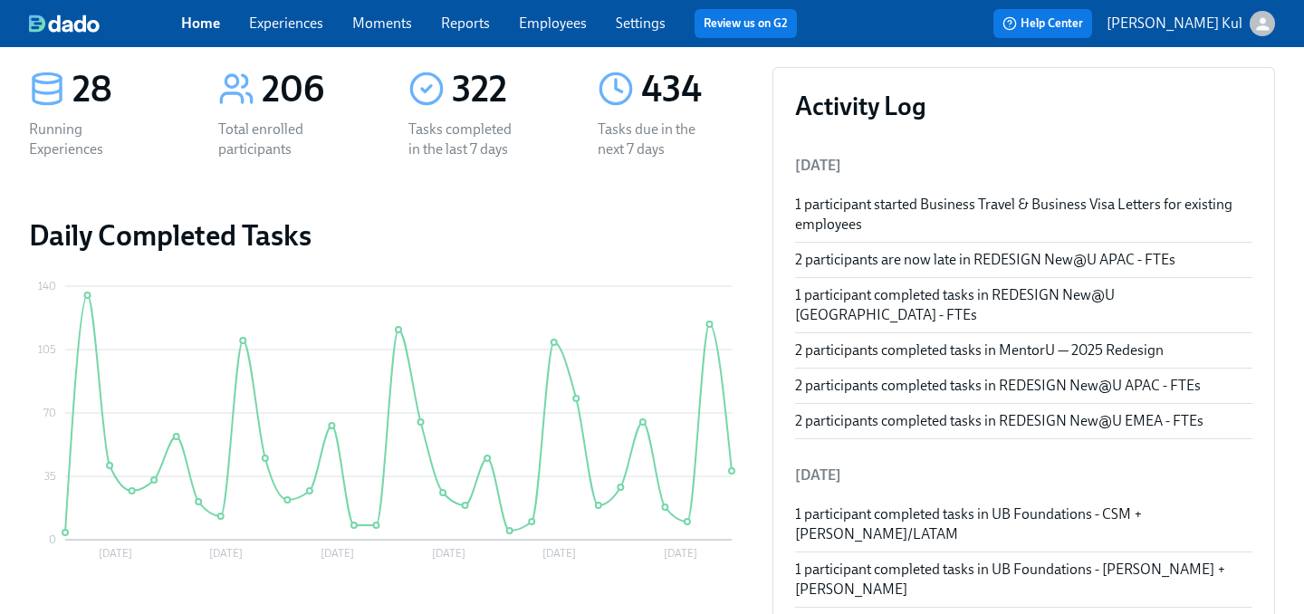
click at [301, 34] on div "Home Experiences Moments Reports Employees Settings Review us on G2" at bounding box center [496, 23] width 630 height 29
click at [292, 27] on link "Experiences" at bounding box center [286, 22] width 74 height 17
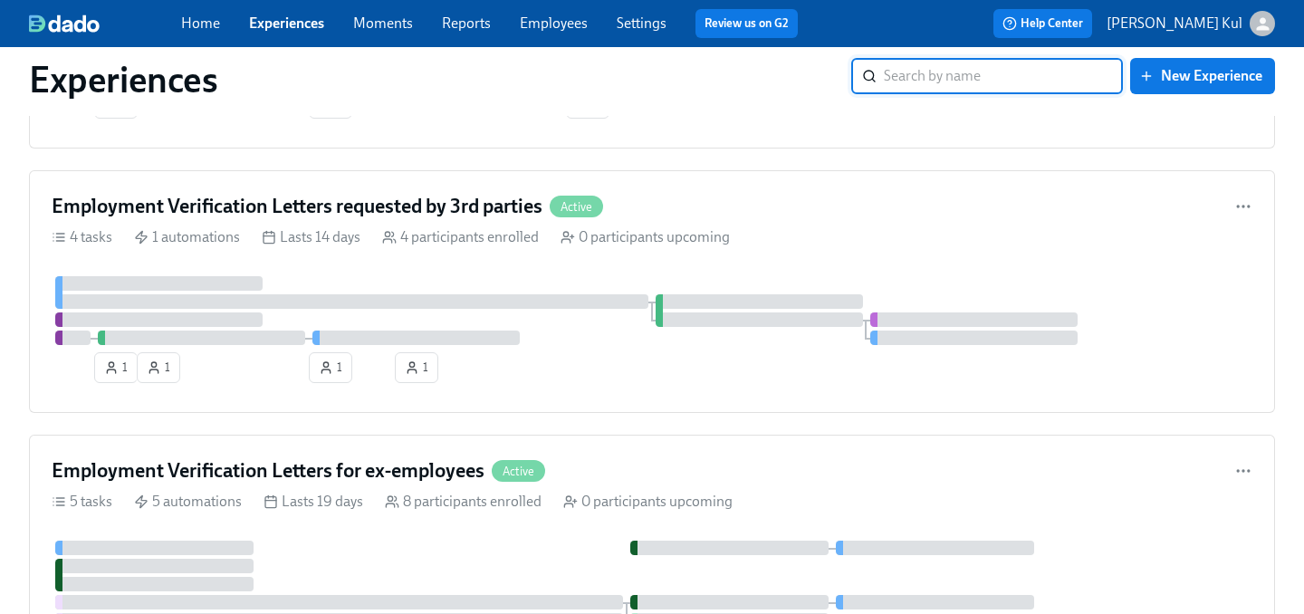
scroll to position [3658, 0]
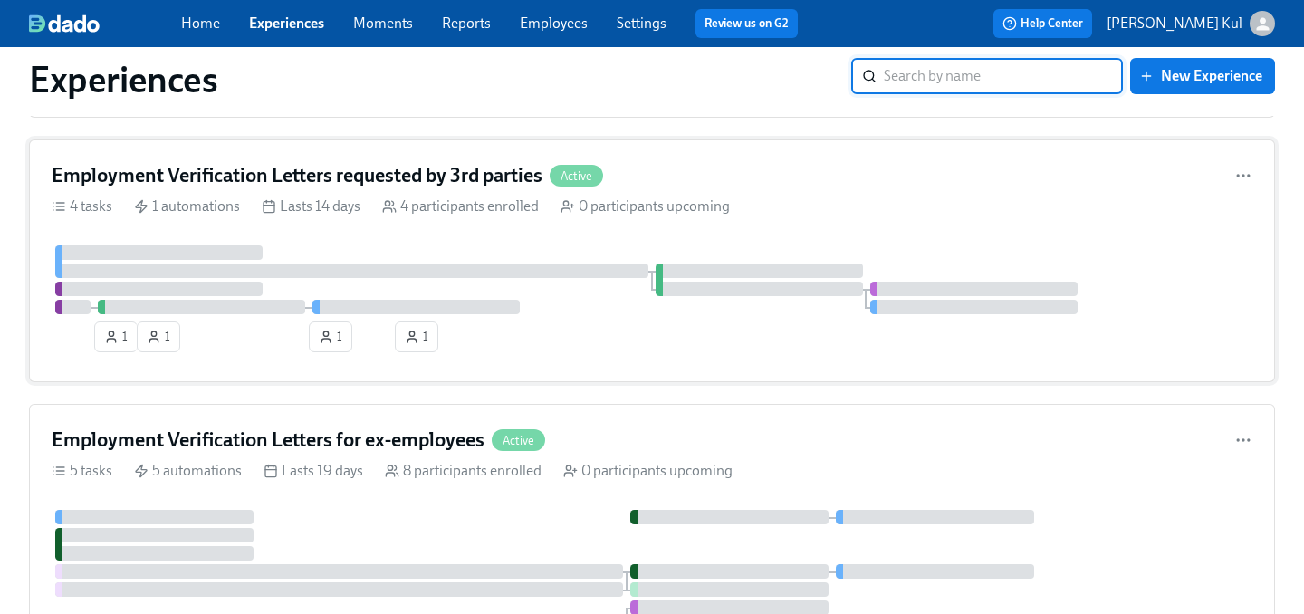
click at [400, 173] on h4 "Employment Verification Letters requested by 3rd parties" at bounding box center [297, 175] width 491 height 27
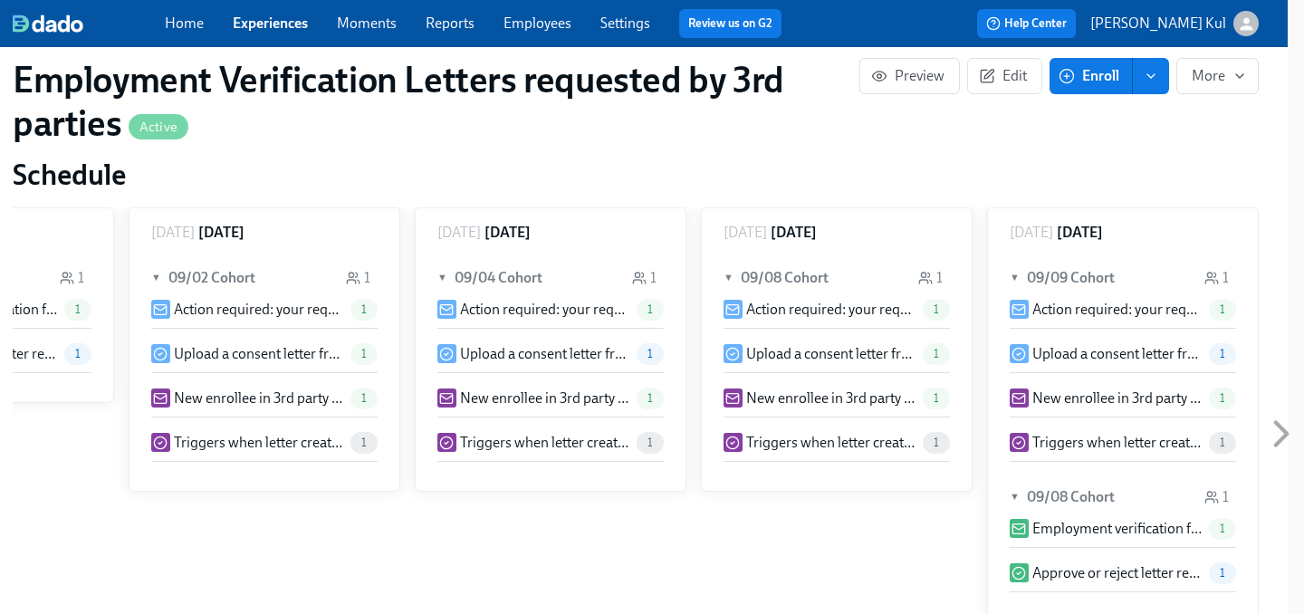
scroll to position [898, 16]
click at [1124, 399] on p "New enrollee in 3rd party letter experience: {{ participant.employmentVerificat…" at bounding box center [1117, 398] width 169 height 20
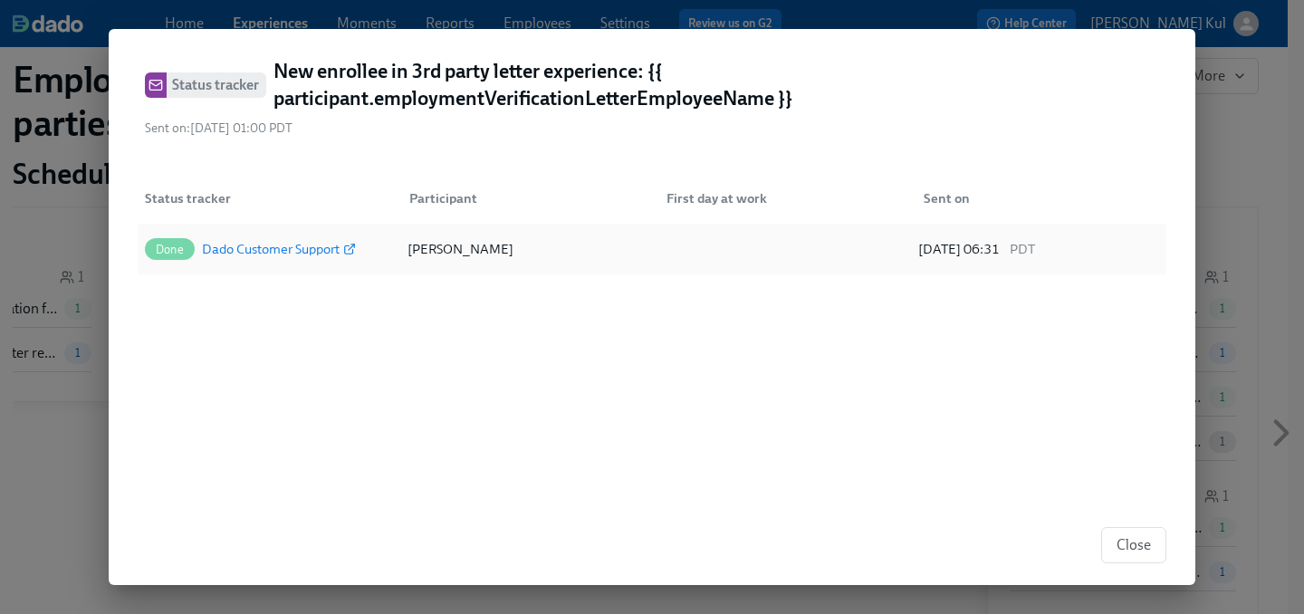
click at [246, 248] on div "Dado Customer Support" at bounding box center [271, 249] width 138 height 22
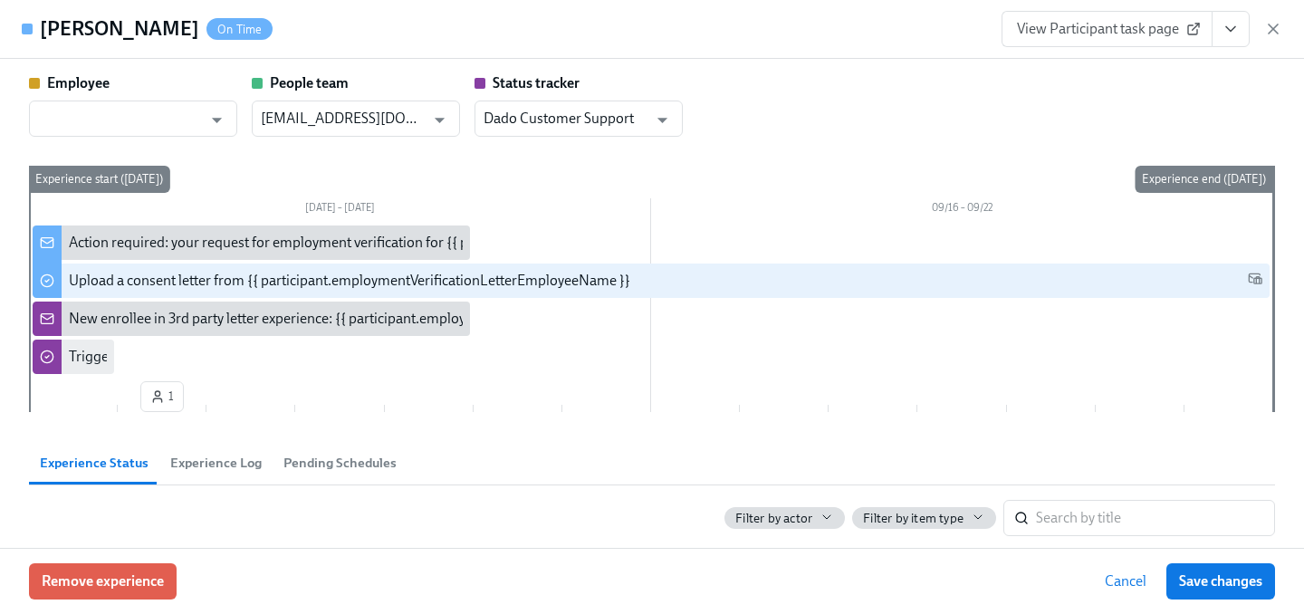
click at [175, 321] on div "New enrollee in 3rd party letter experience: {{ participant.employmentVerificat…" at bounding box center [393, 319] width 649 height 20
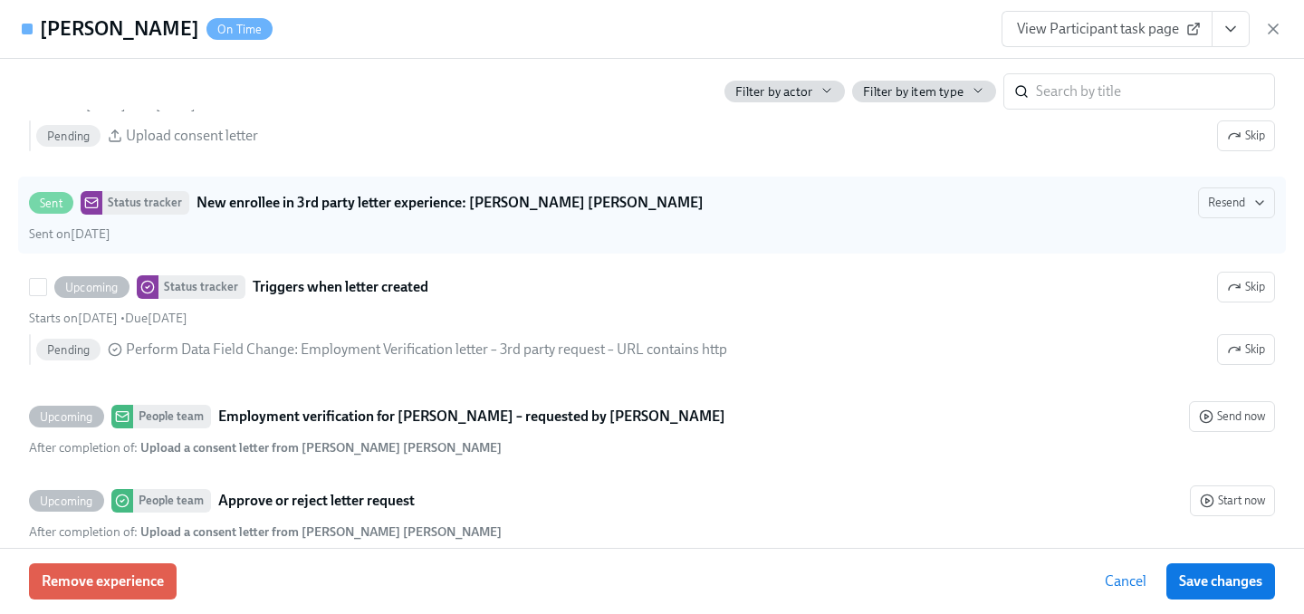
scroll to position [590, 0]
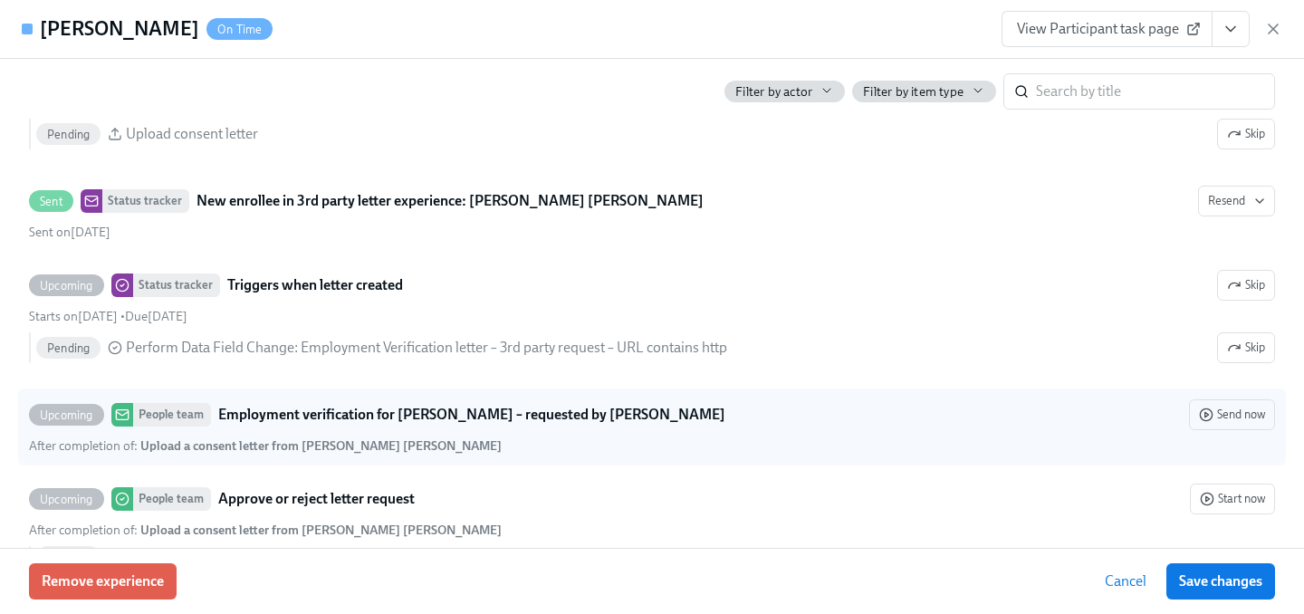
click at [305, 407] on strong "Employment verification for [PERSON_NAME] – requested by [PERSON_NAME]" at bounding box center [471, 415] width 507 height 22
click at [46, 407] on input "Upcoming People team Employment verification for [PERSON_NAME] – requested by H…" at bounding box center [38, 415] width 16 height 16
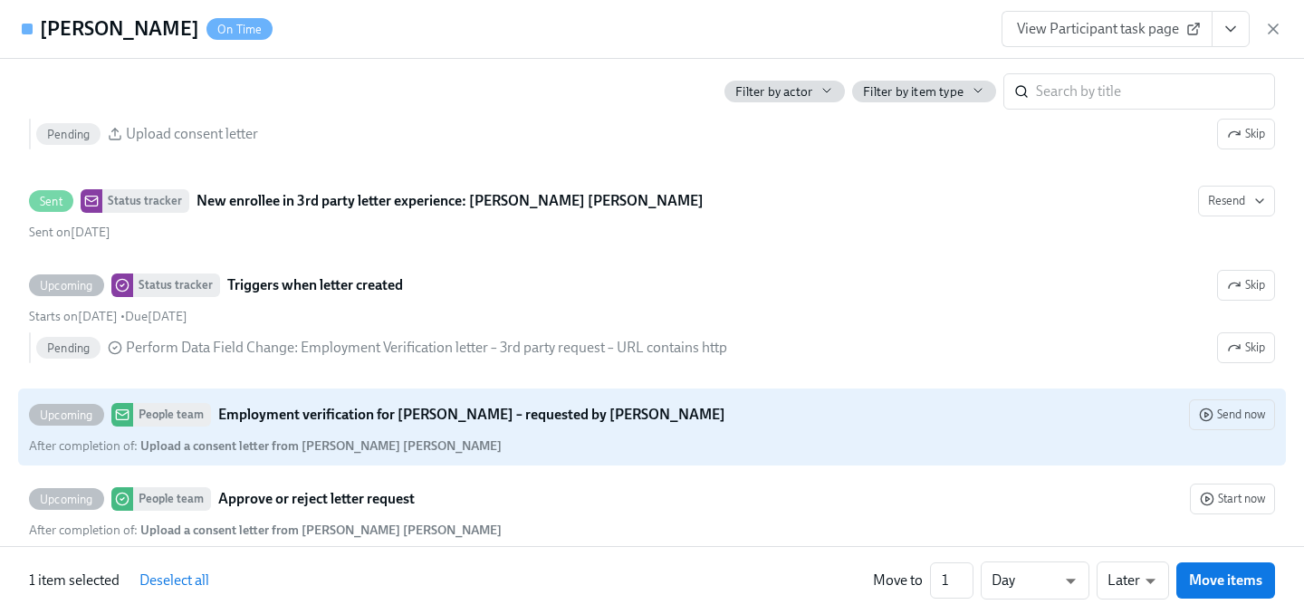
click at [313, 418] on strong "Employment verification for [PERSON_NAME] – requested by [PERSON_NAME]" at bounding box center [471, 415] width 507 height 22
click at [46, 418] on input "Upcoming People team Employment verification for [PERSON_NAME] – requested by H…" at bounding box center [38, 415] width 16 height 16
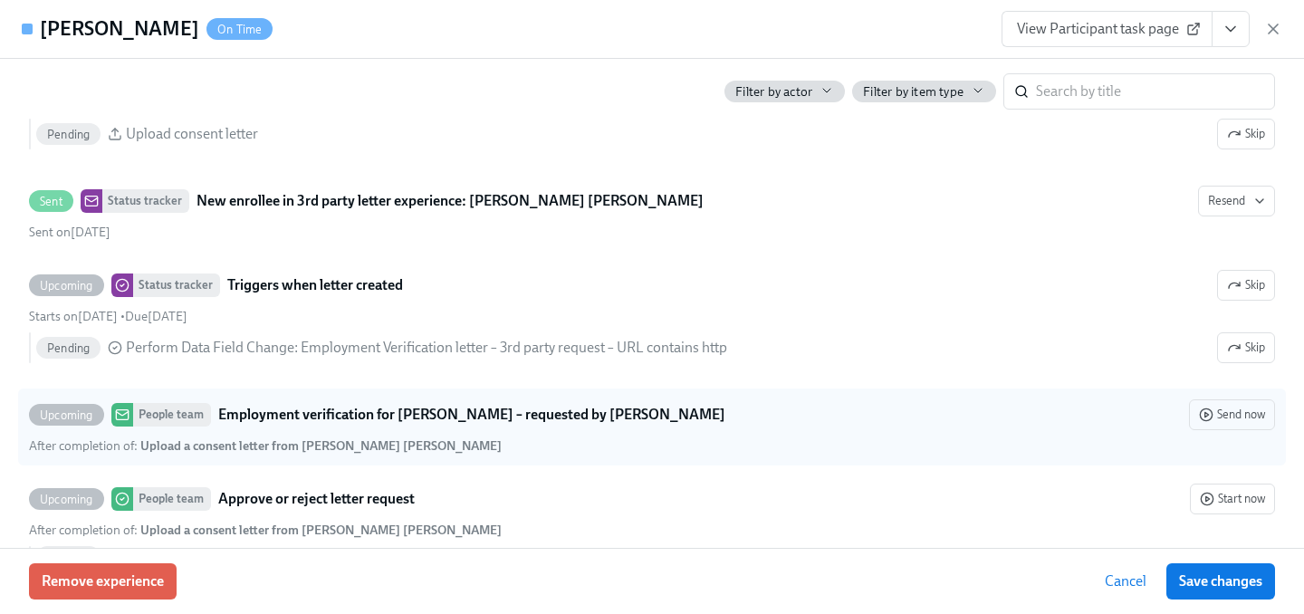
click at [313, 418] on strong "Employment verification for [PERSON_NAME] – requested by [PERSON_NAME]" at bounding box center [471, 415] width 507 height 22
click at [46, 418] on input "Upcoming People team Employment verification for [PERSON_NAME] – requested by H…" at bounding box center [38, 415] width 16 height 16
checkbox input "true"
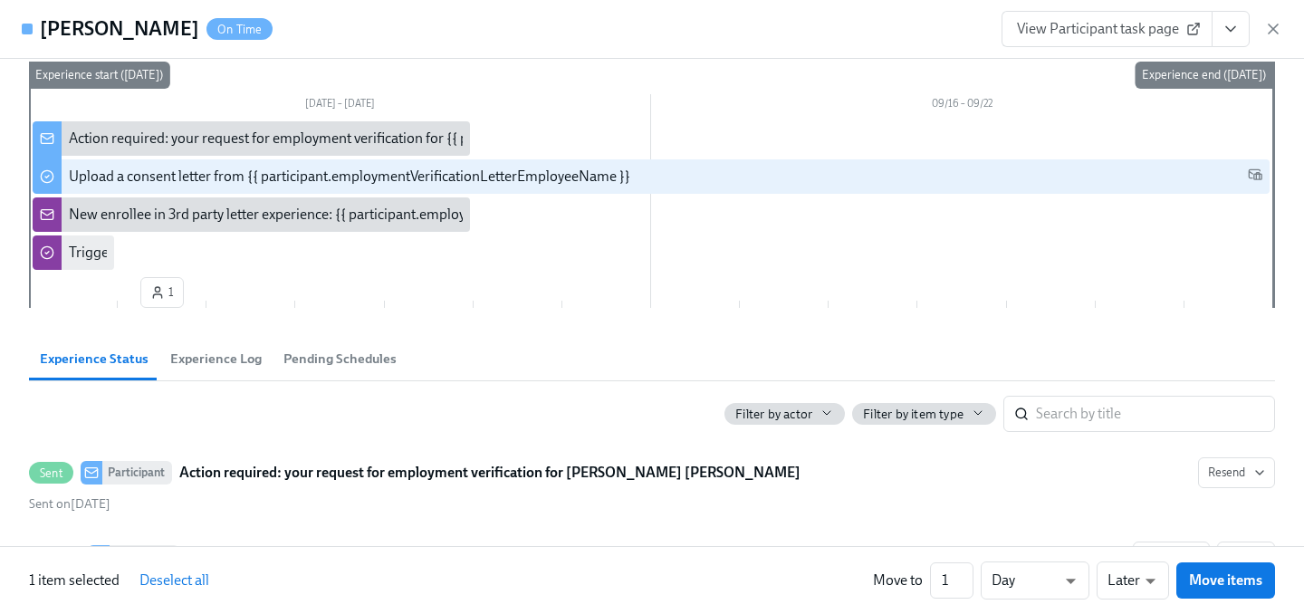
scroll to position [0, 0]
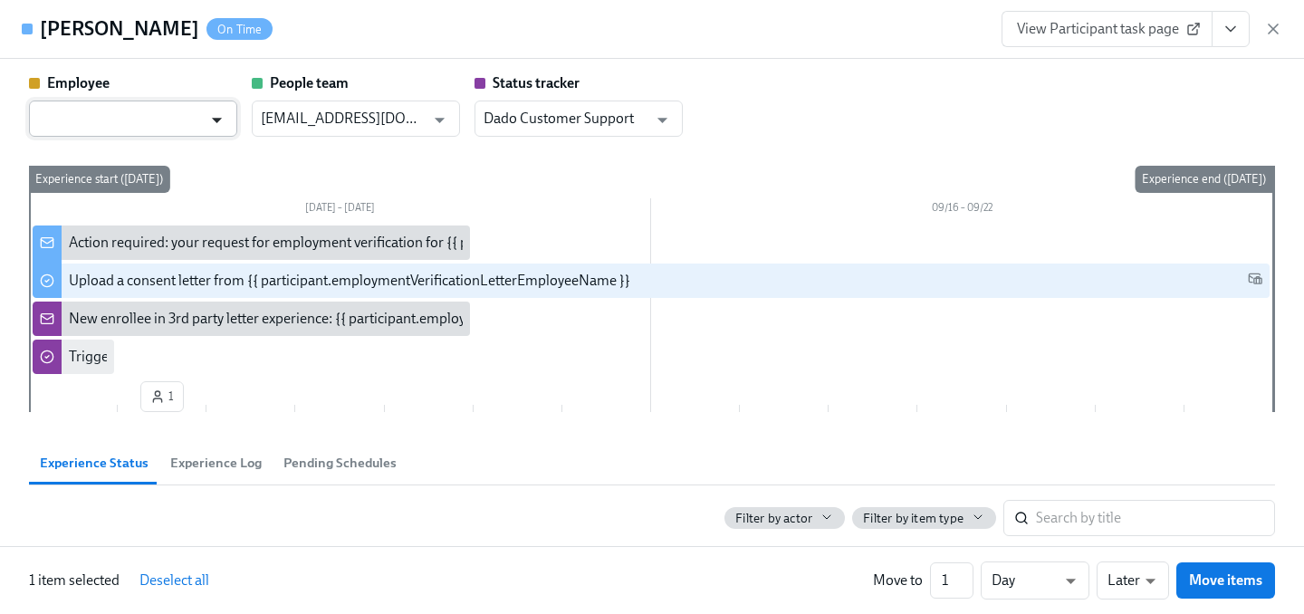
click at [216, 120] on icon "Open" at bounding box center [217, 120] width 10 height 5
click at [125, 121] on input "text" at bounding box center [120, 119] width 164 height 36
paste input "[PERSON_NAME]"
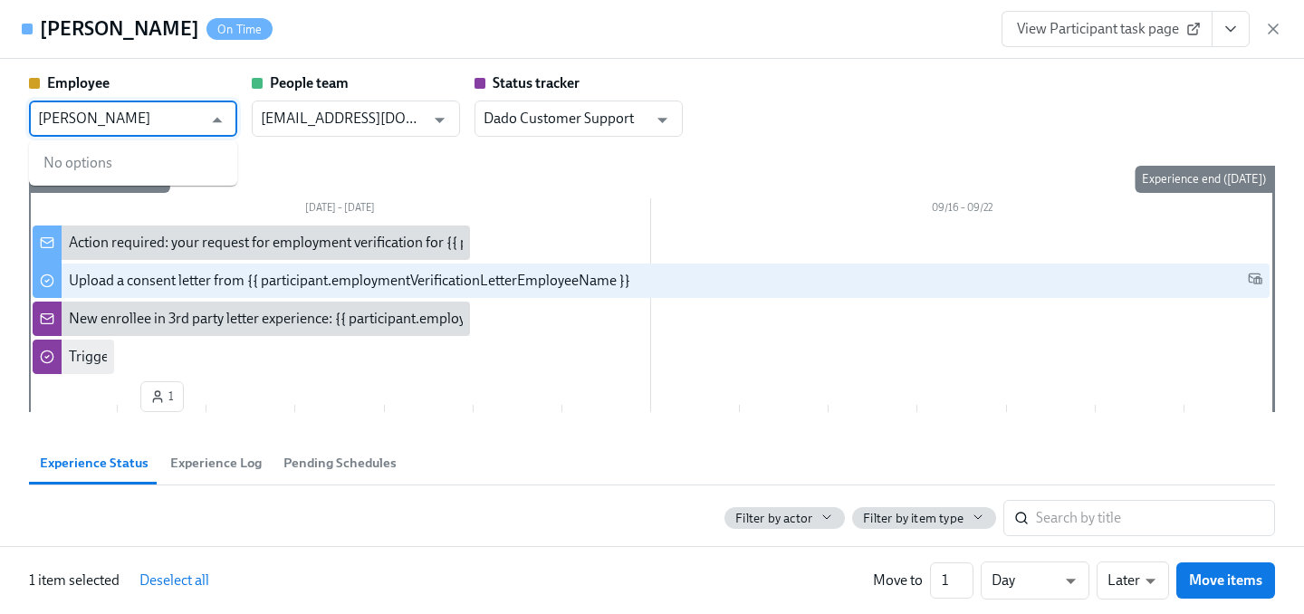
type input "[PERSON_NAME]"
click at [390, 169] on div "[DATE] – [DATE] 09/16 – 09/22 1 Experience start ([DATE]) Experience end ([DATE…" at bounding box center [652, 293] width 1246 height 254
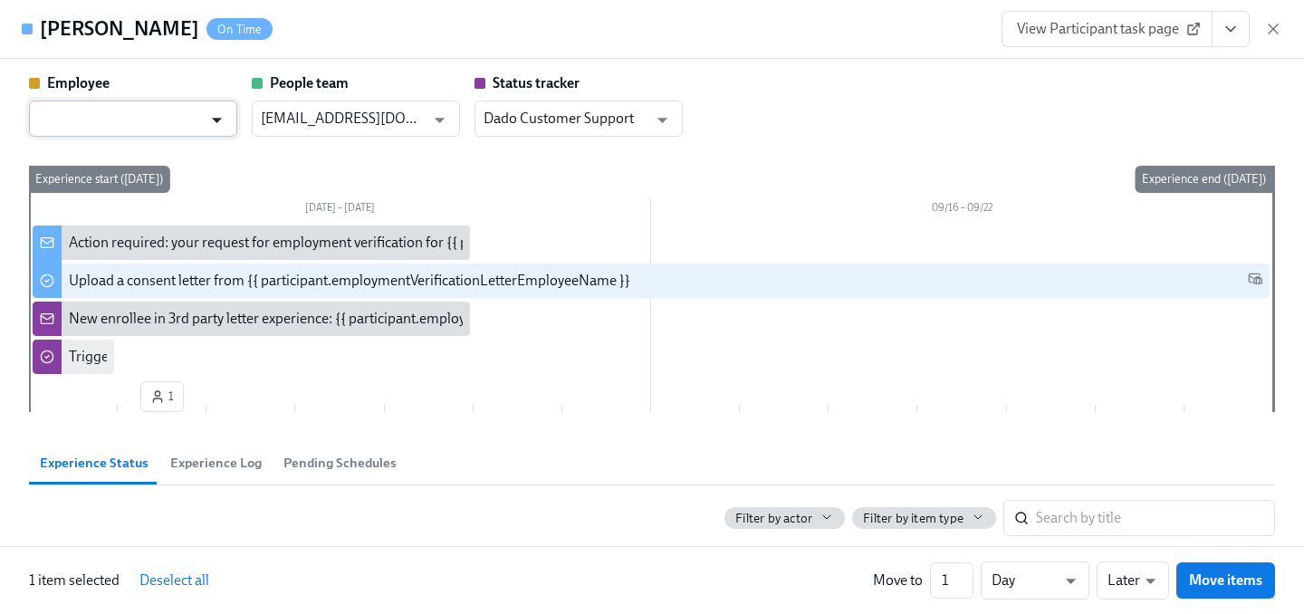
click at [216, 117] on icon "Open" at bounding box center [217, 120] width 24 height 24
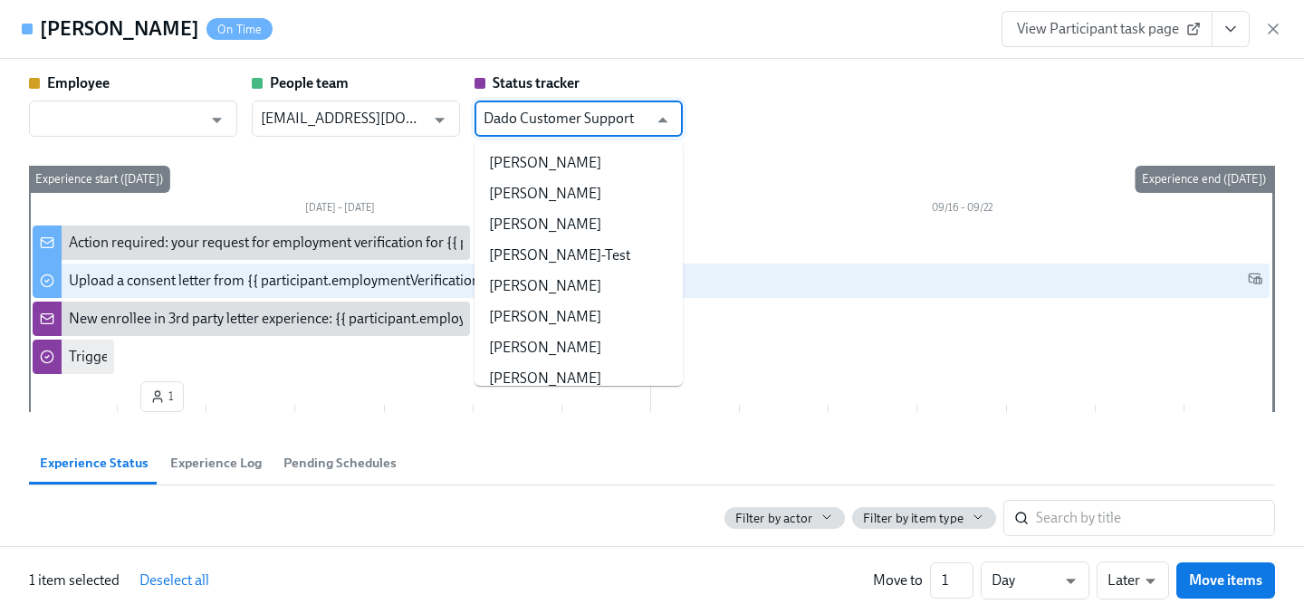
click at [637, 122] on input "Dado Customer Support" at bounding box center [566, 119] width 164 height 36
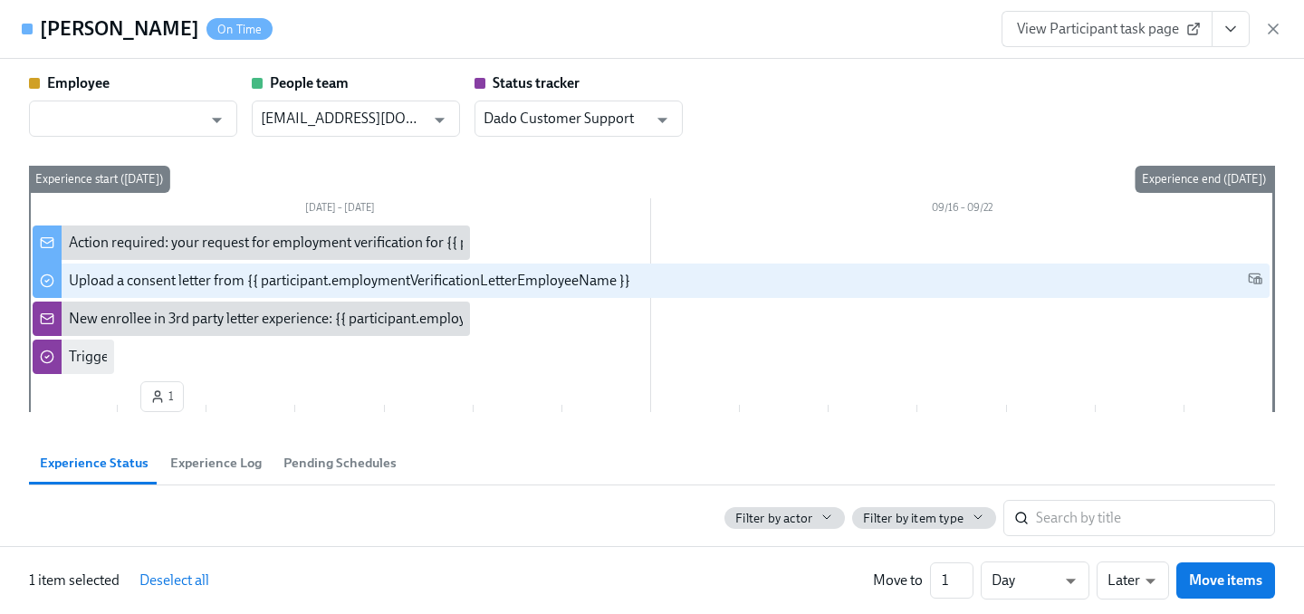
click at [737, 117] on div "Employee ​ People team [EMAIL_ADDRESS][DOMAIN_NAME] ​ Status tracker Dado Custo…" at bounding box center [652, 104] width 1246 height 63
click at [200, 322] on div "New enrollee in 3rd party letter experience: {{ participant.employmentVerificat…" at bounding box center [393, 319] width 649 height 20
click at [190, 319] on div "New enrollee in 3rd party letter experience: {{ participant.employmentVerificat…" at bounding box center [393, 319] width 649 height 20
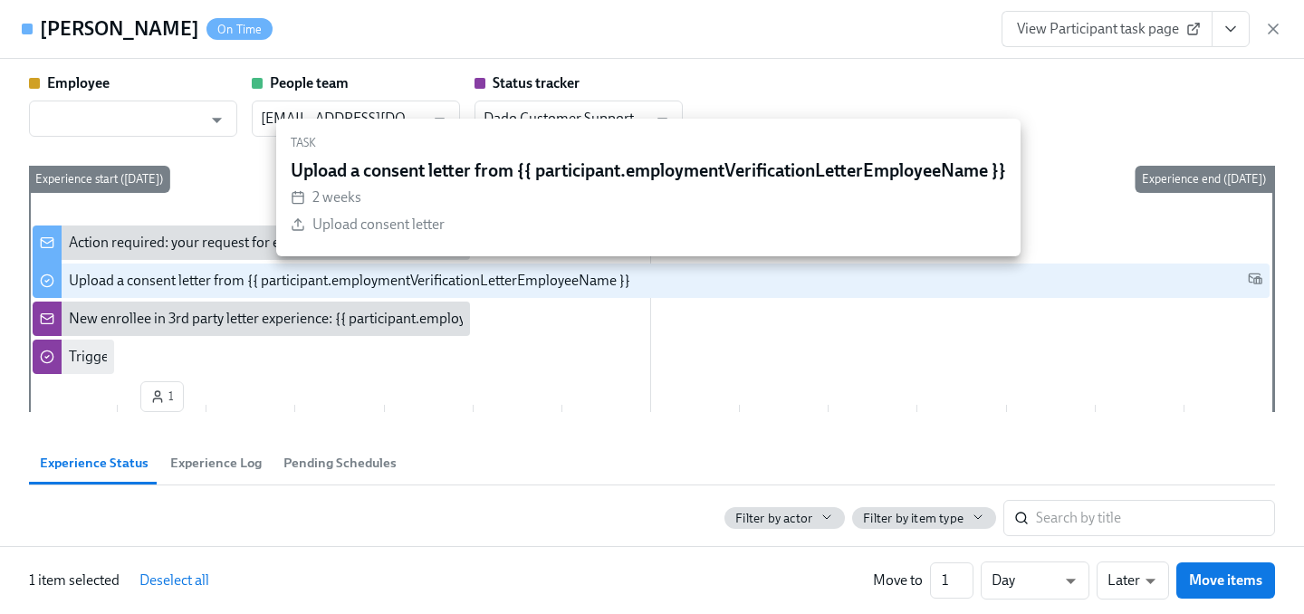
scroll to position [25, 0]
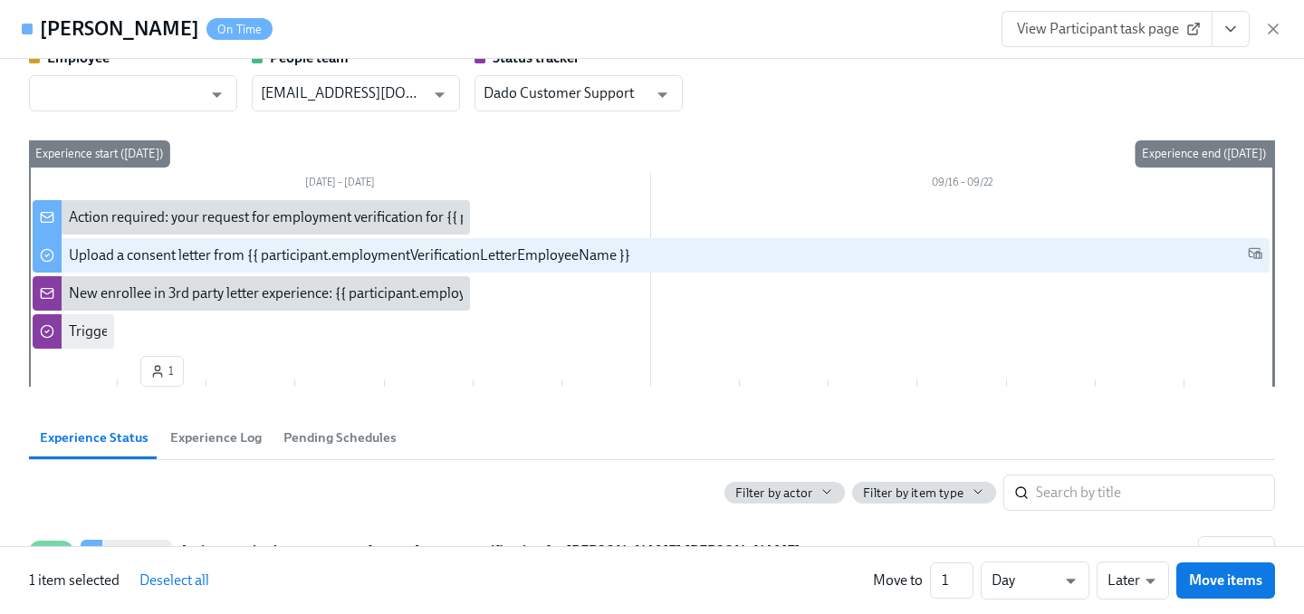
click at [312, 438] on span "Pending Schedules" at bounding box center [340, 438] width 113 height 21
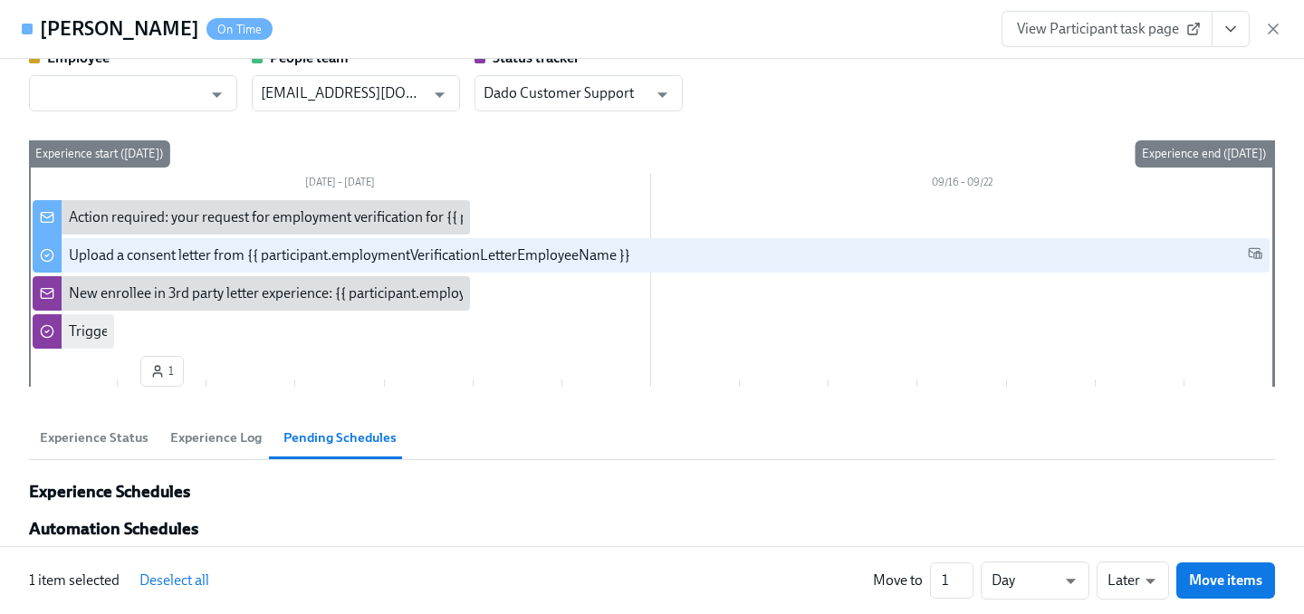
scroll to position [56, 0]
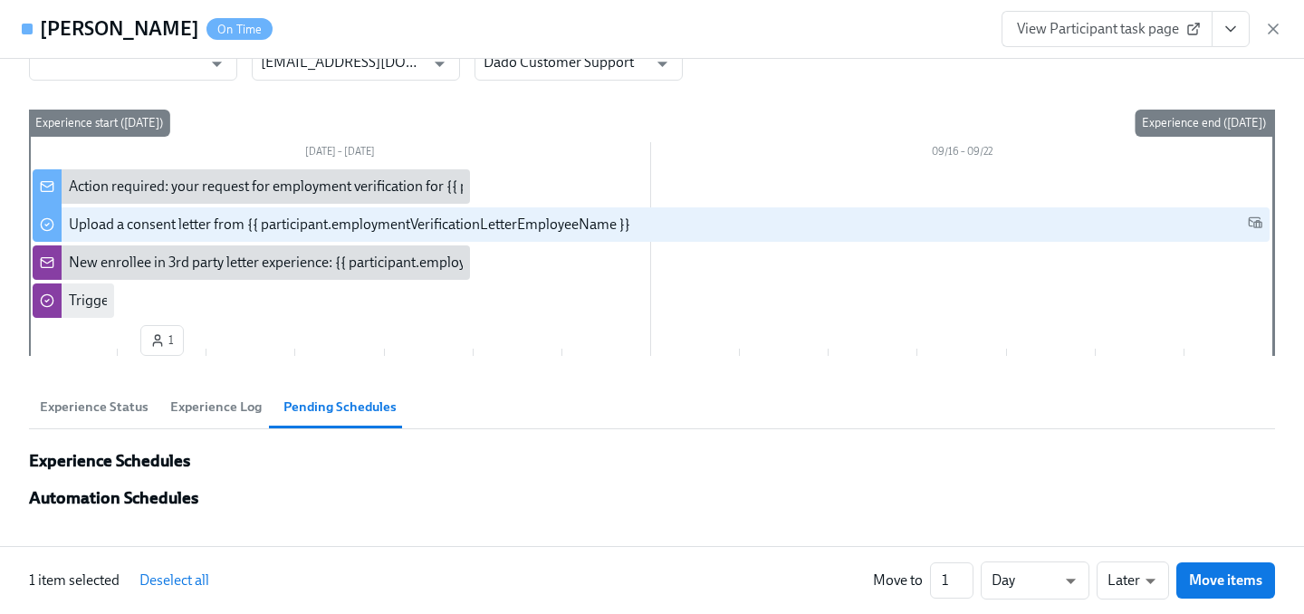
click at [135, 462] on h3 "Experience Schedules" at bounding box center [652, 461] width 1246 height 20
click at [216, 407] on span "Experience Log" at bounding box center [215, 407] width 91 height 21
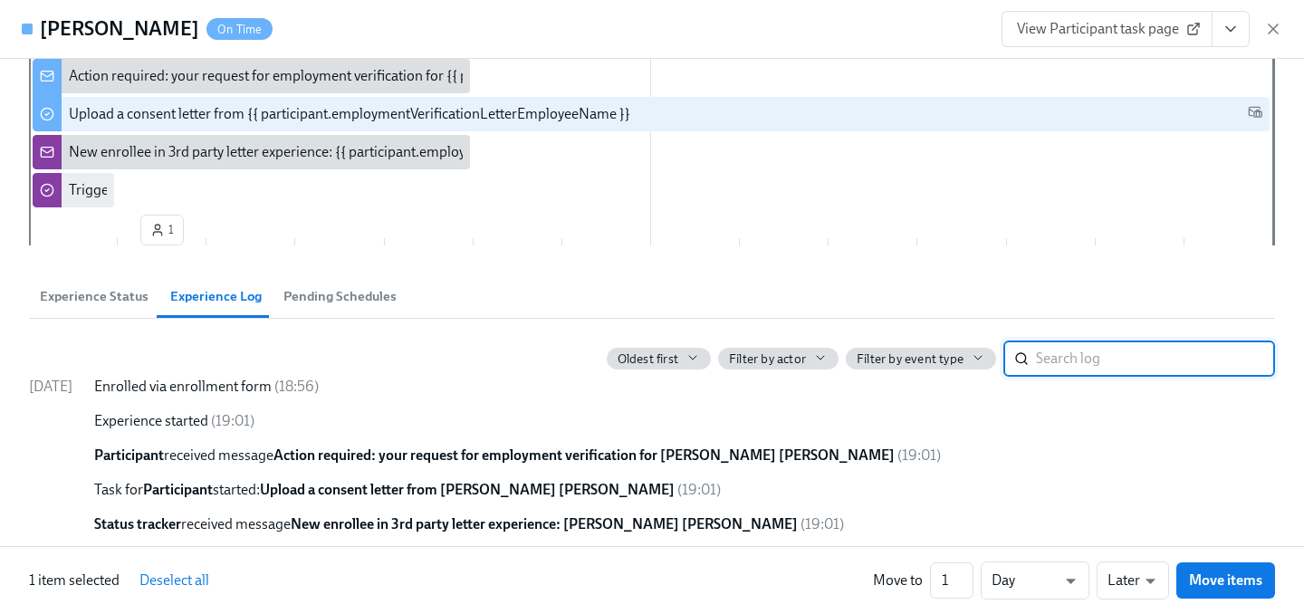
scroll to position [177, 0]
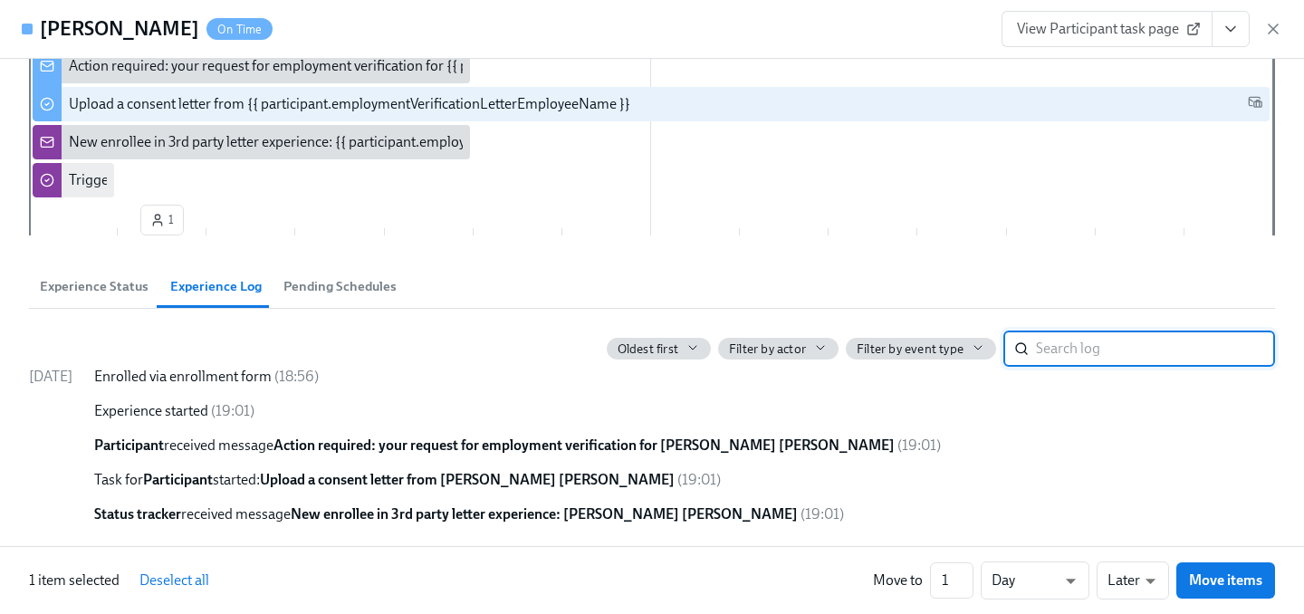
click at [551, 518] on strong "New enrollee in 3rd party letter experience: [PERSON_NAME] [PERSON_NAME]" at bounding box center [544, 513] width 507 height 17
click at [640, 522] on strong "New enrollee in 3rd party letter experience: [PERSON_NAME] [PERSON_NAME]" at bounding box center [544, 513] width 507 height 17
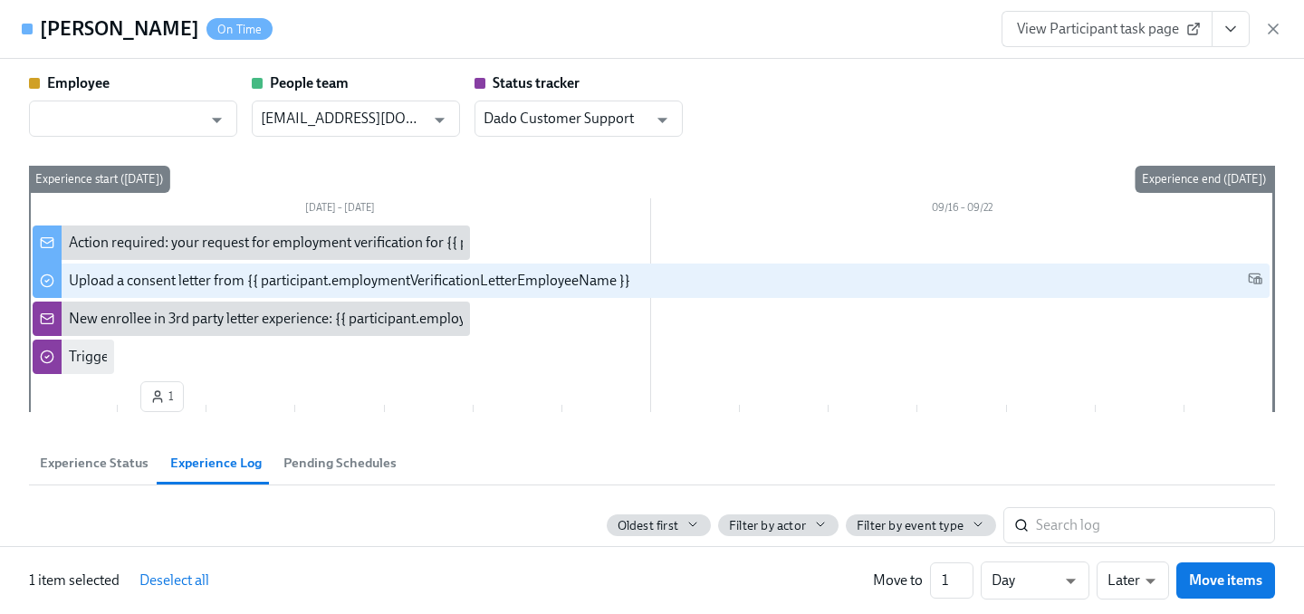
click at [120, 29] on h4 "[PERSON_NAME]" at bounding box center [119, 28] width 159 height 27
click at [383, 457] on span "Pending Schedules" at bounding box center [340, 463] width 113 height 21
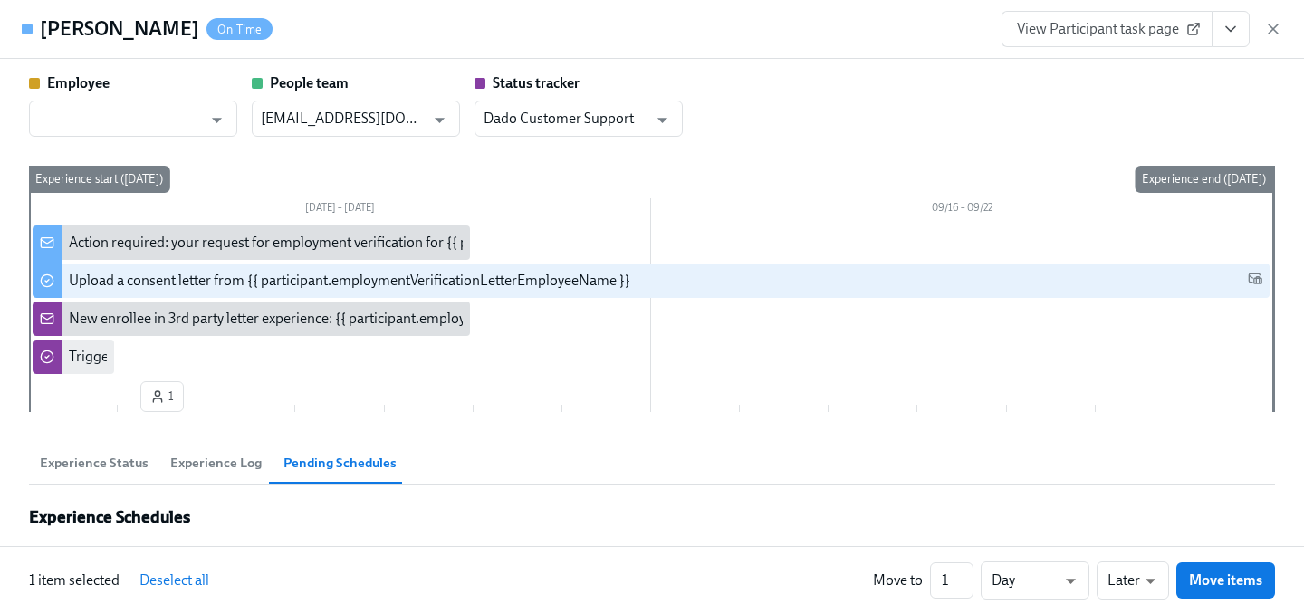
scroll to position [56, 0]
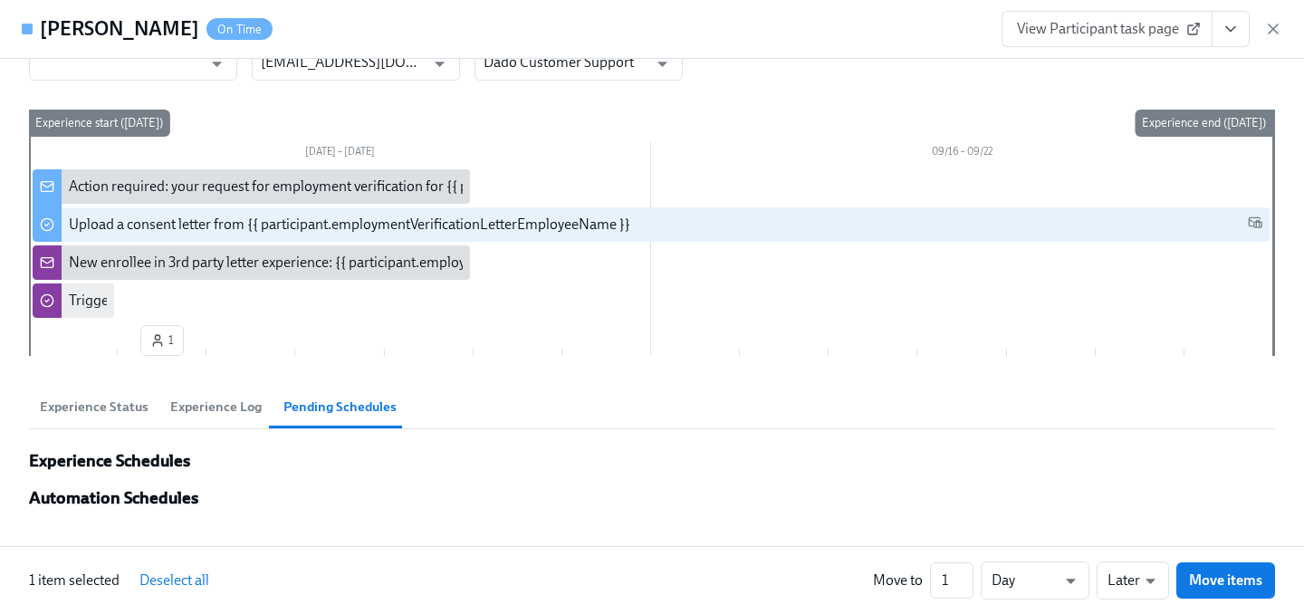
click at [98, 401] on span "Experience Status" at bounding box center [94, 407] width 109 height 21
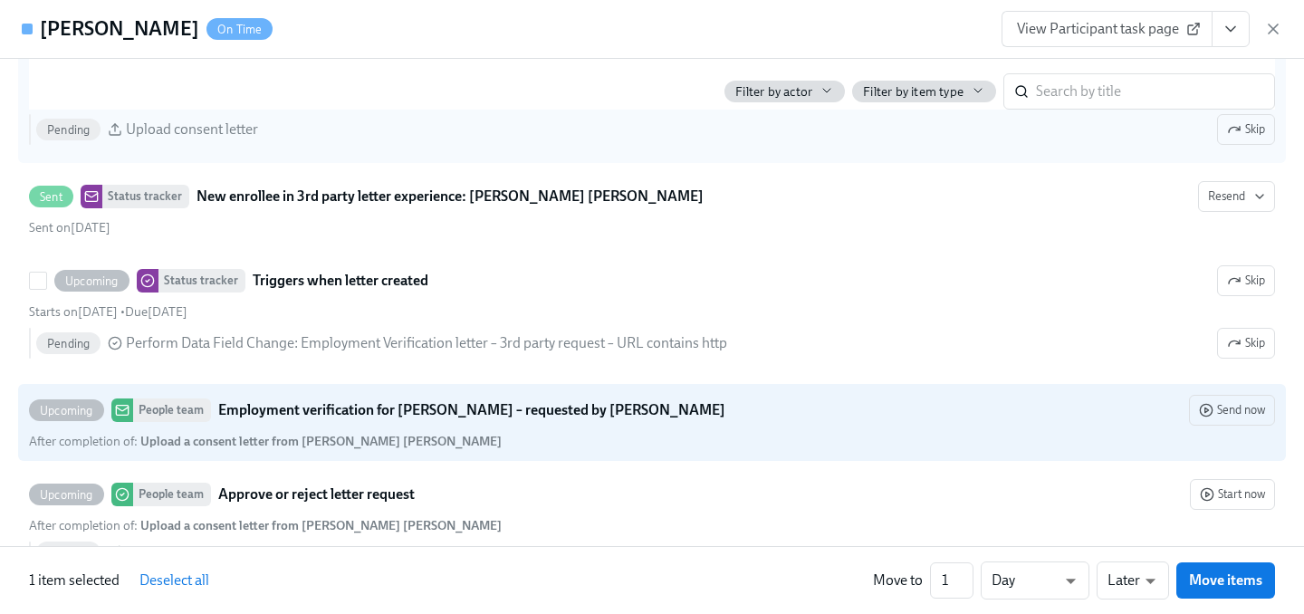
scroll to position [598, 0]
